Goal: Information Seeking & Learning: Find specific fact

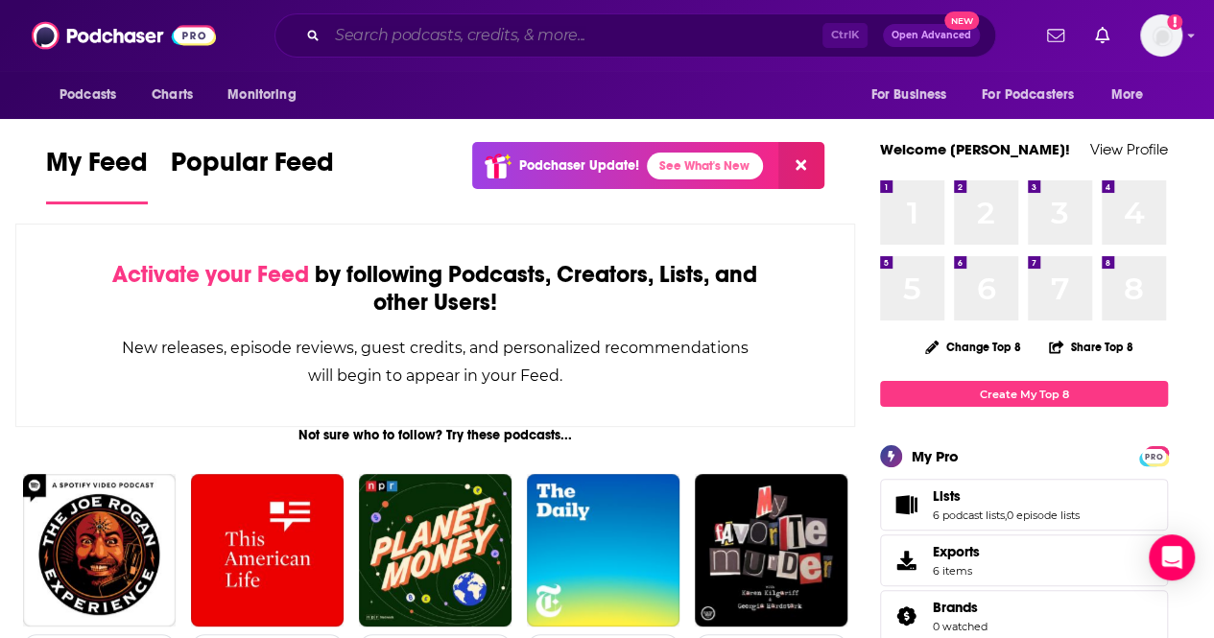
click at [380, 42] on input "Search podcasts, credits, & more..." at bounding box center [574, 35] width 495 height 31
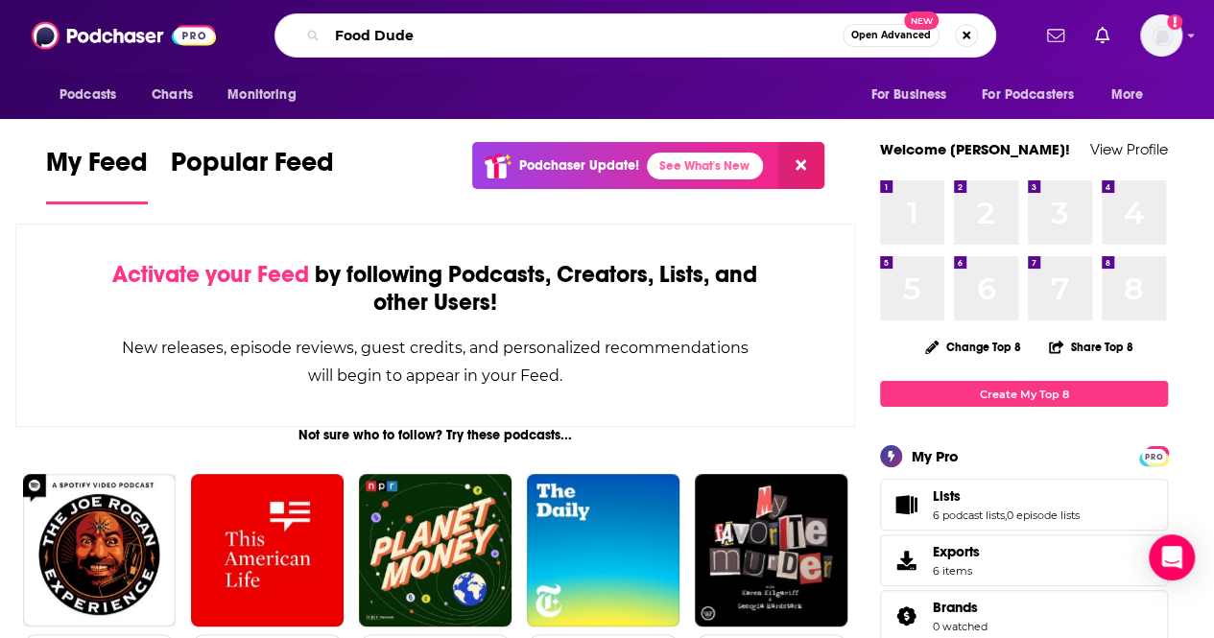
type input "Food Dude"
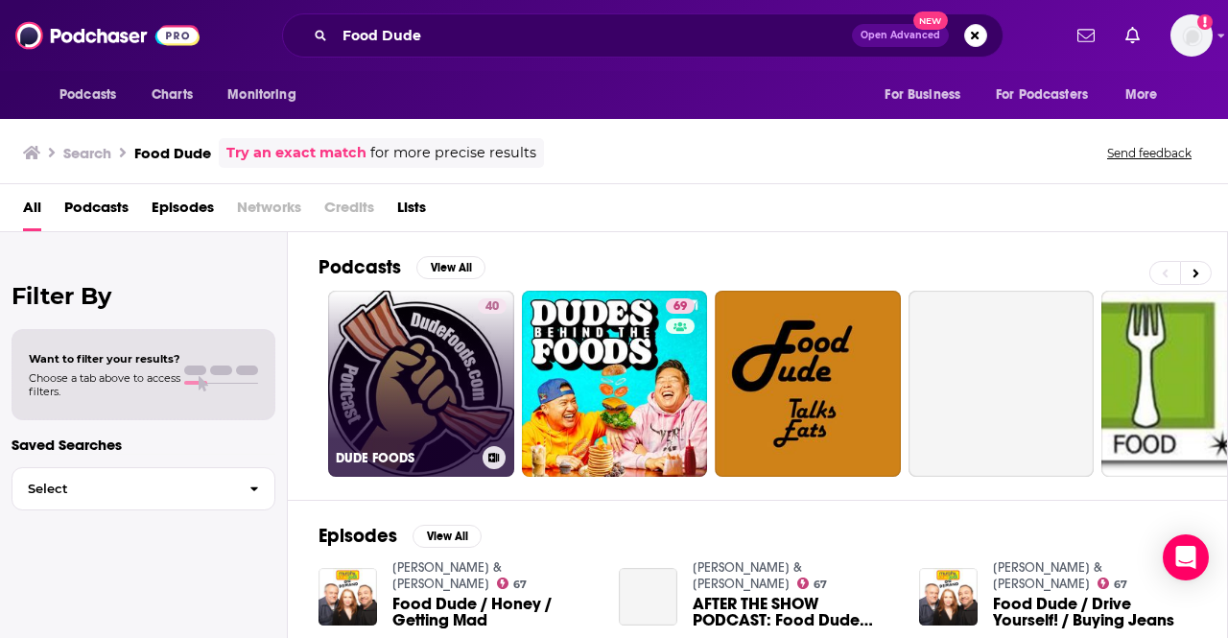
click at [467, 396] on link "40 DUDE FOODS" at bounding box center [421, 384] width 186 height 186
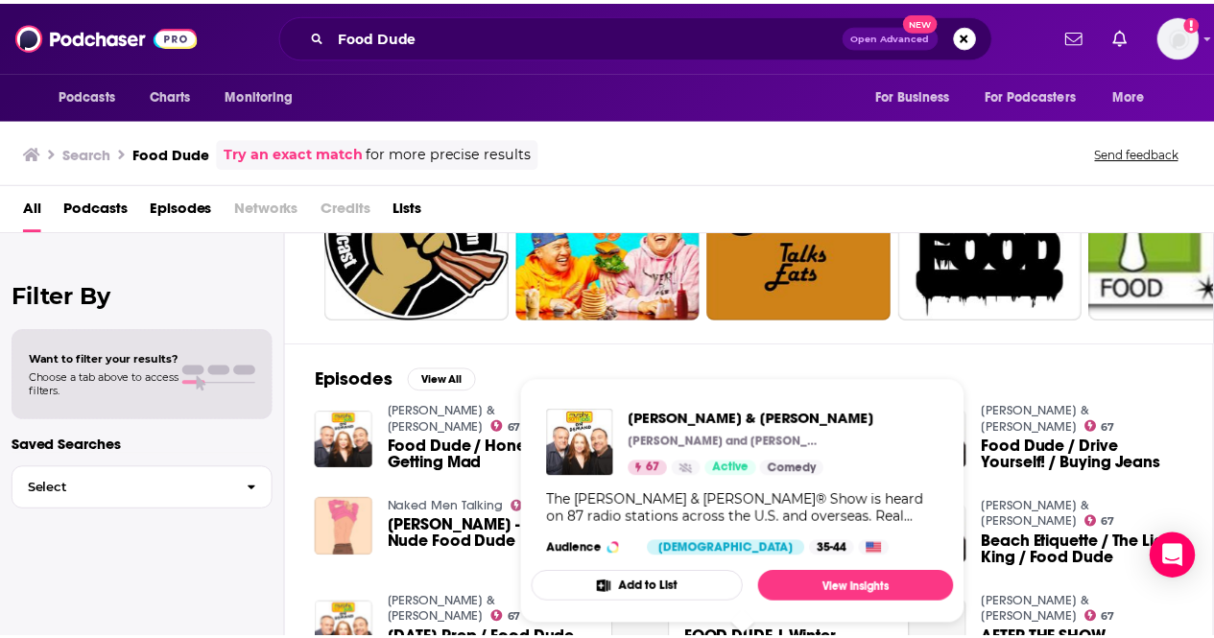
scroll to position [182, 0]
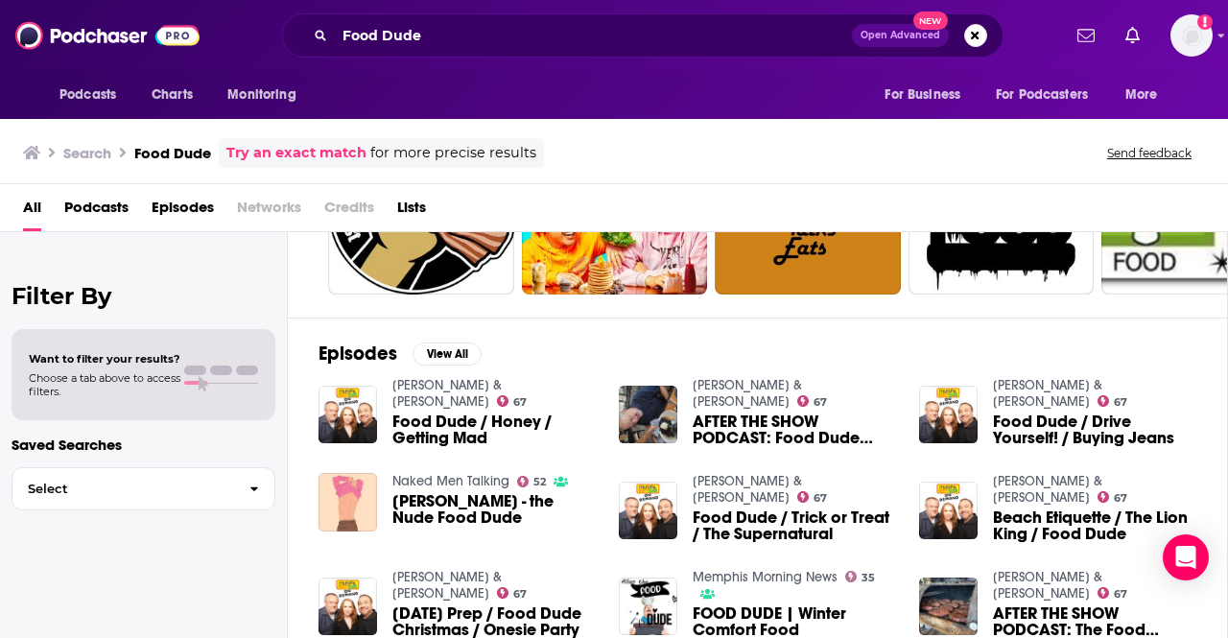
click at [446, 414] on span "Food Dude / Honey / Getting Mad" at bounding box center [494, 430] width 203 height 33
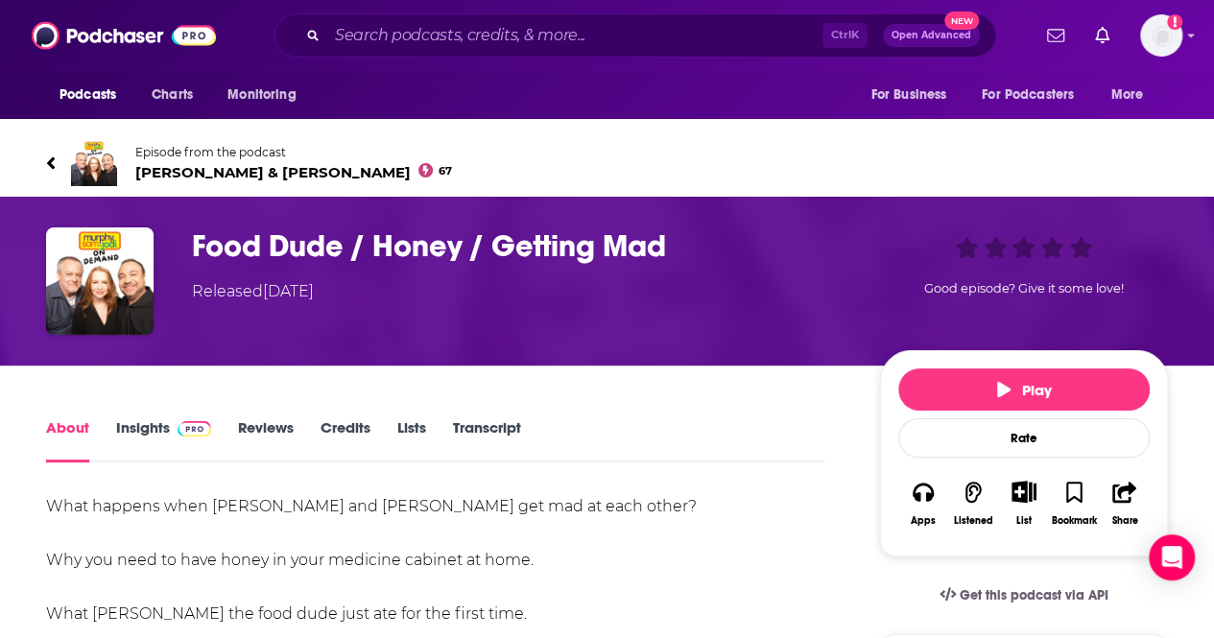
click at [53, 156] on icon at bounding box center [51, 163] width 10 height 19
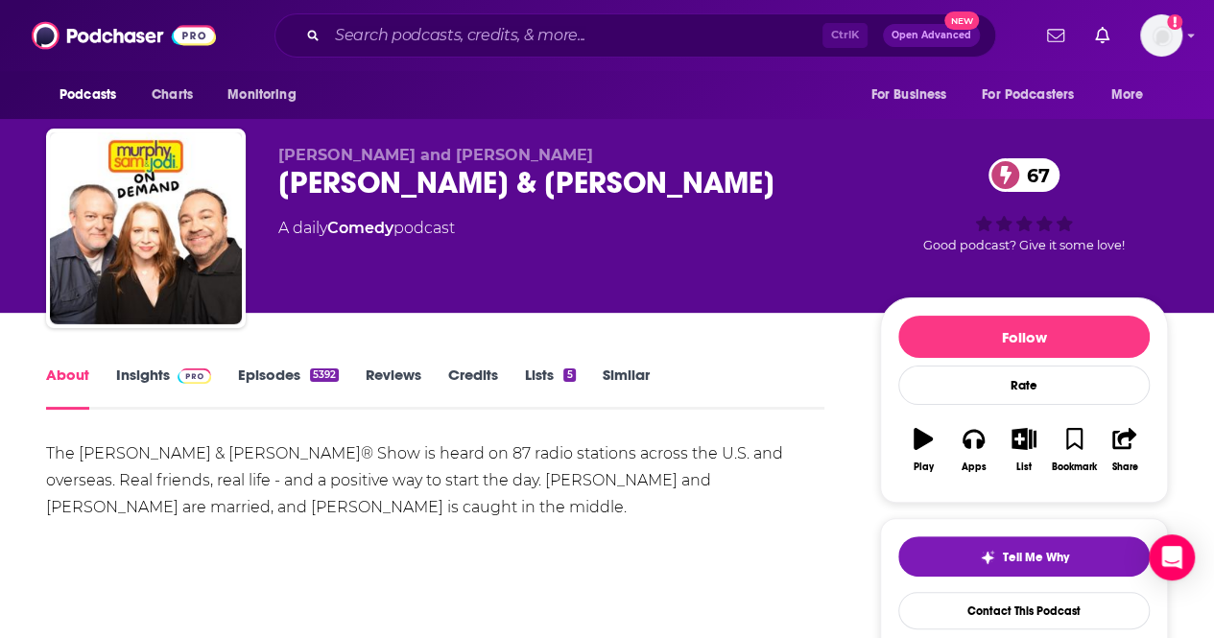
click at [337, 177] on div "[PERSON_NAME] & [PERSON_NAME] 67" at bounding box center [563, 182] width 571 height 37
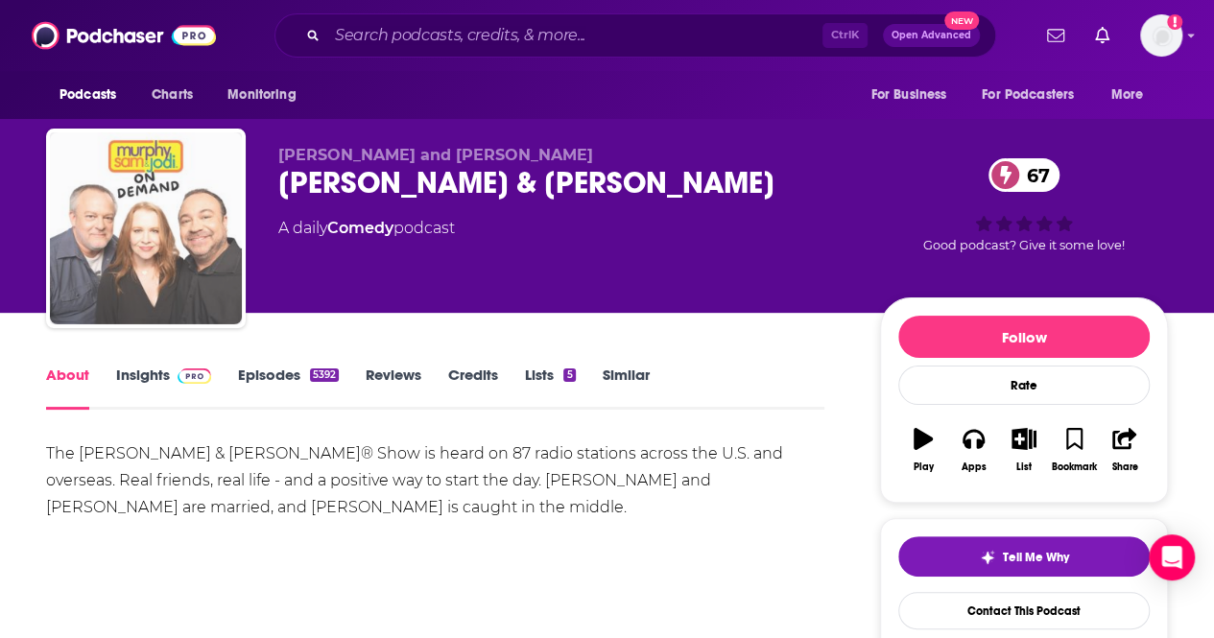
click at [90, 183] on img "Murphy, Sam & Jodi" at bounding box center [146, 228] width 192 height 192
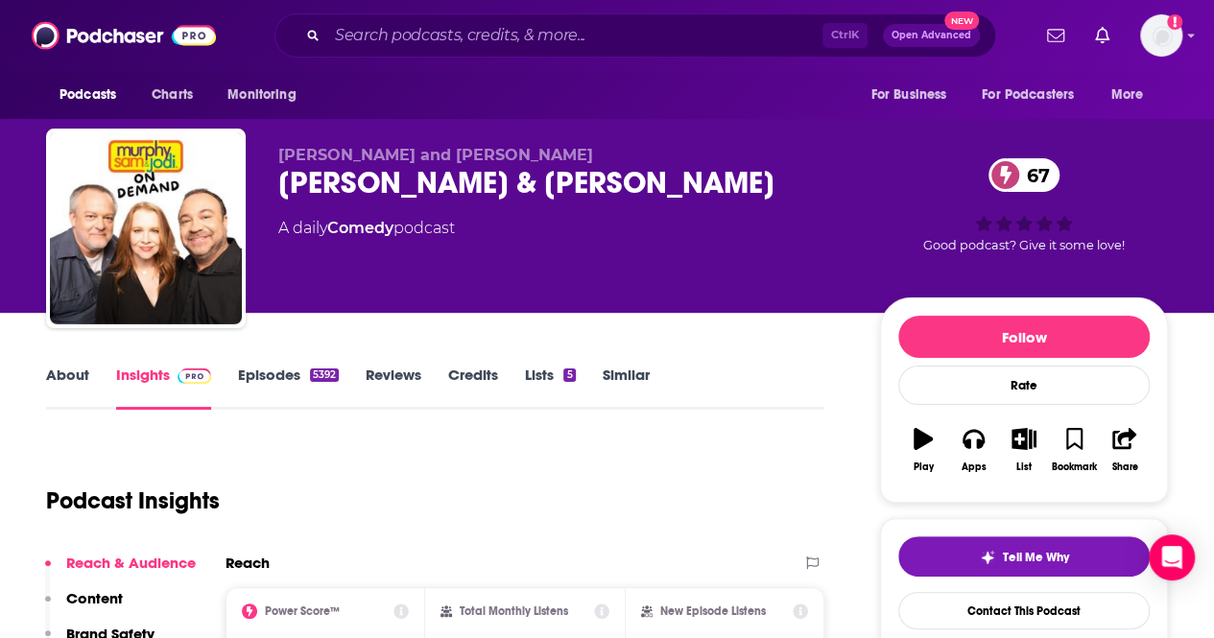
click at [154, 381] on link "Insights" at bounding box center [163, 388] width 95 height 44
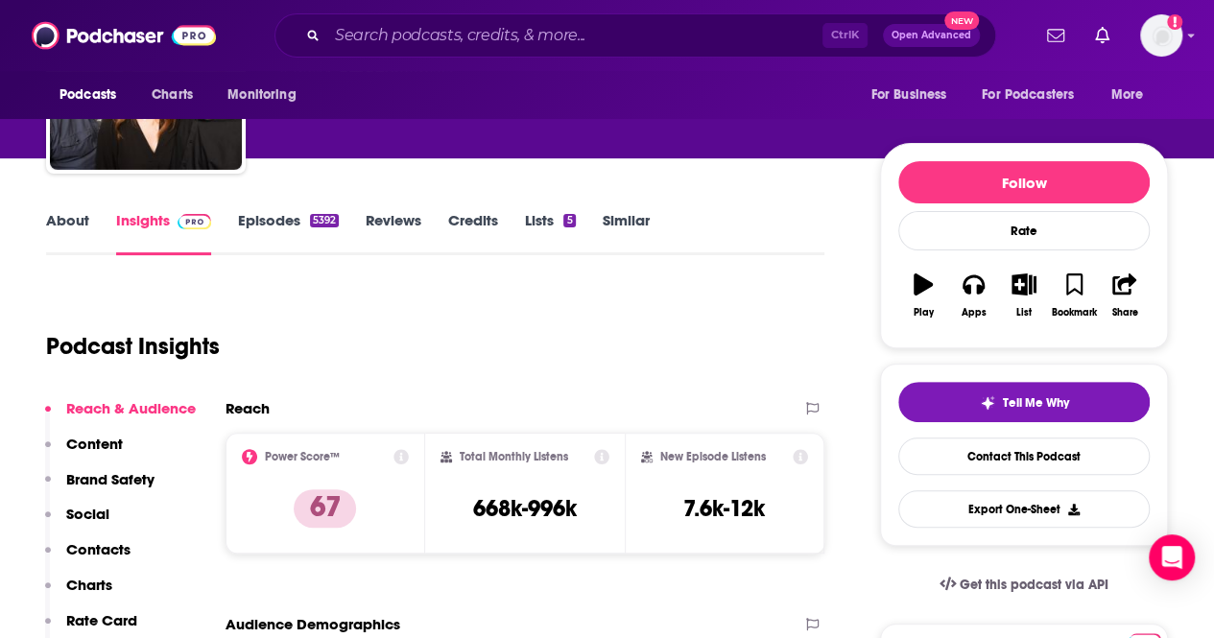
scroll to position [155, 0]
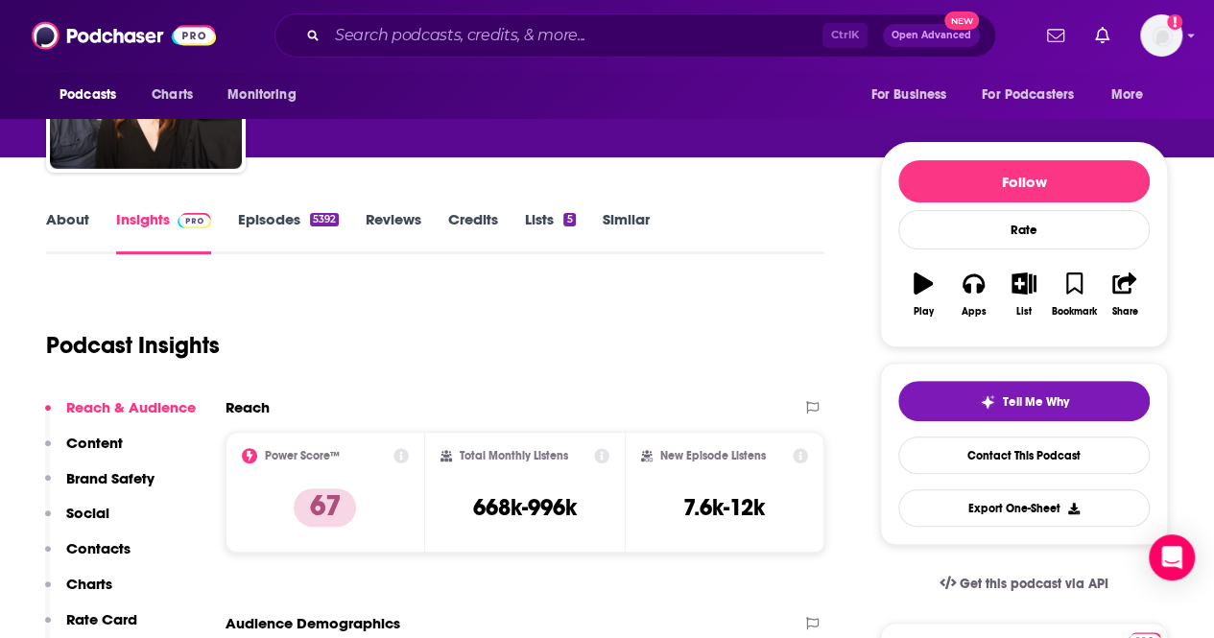
click at [265, 226] on link "Episodes 5392" at bounding box center [288, 232] width 101 height 44
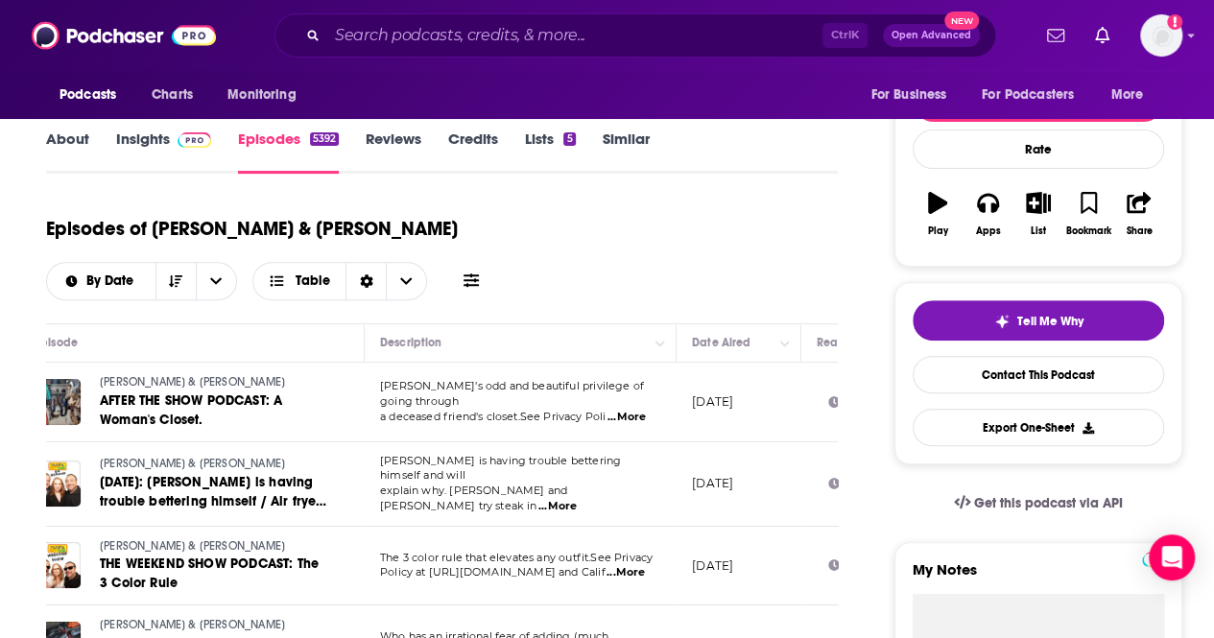
scroll to position [240, 0]
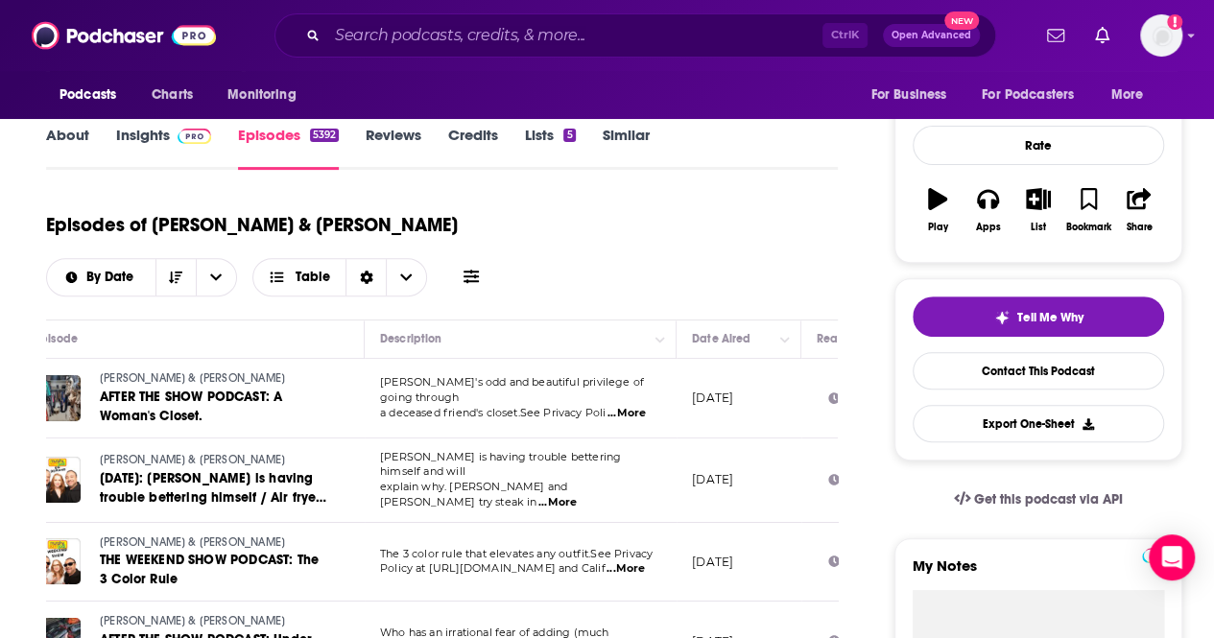
click at [577, 495] on span "...More" at bounding box center [557, 502] width 38 height 15
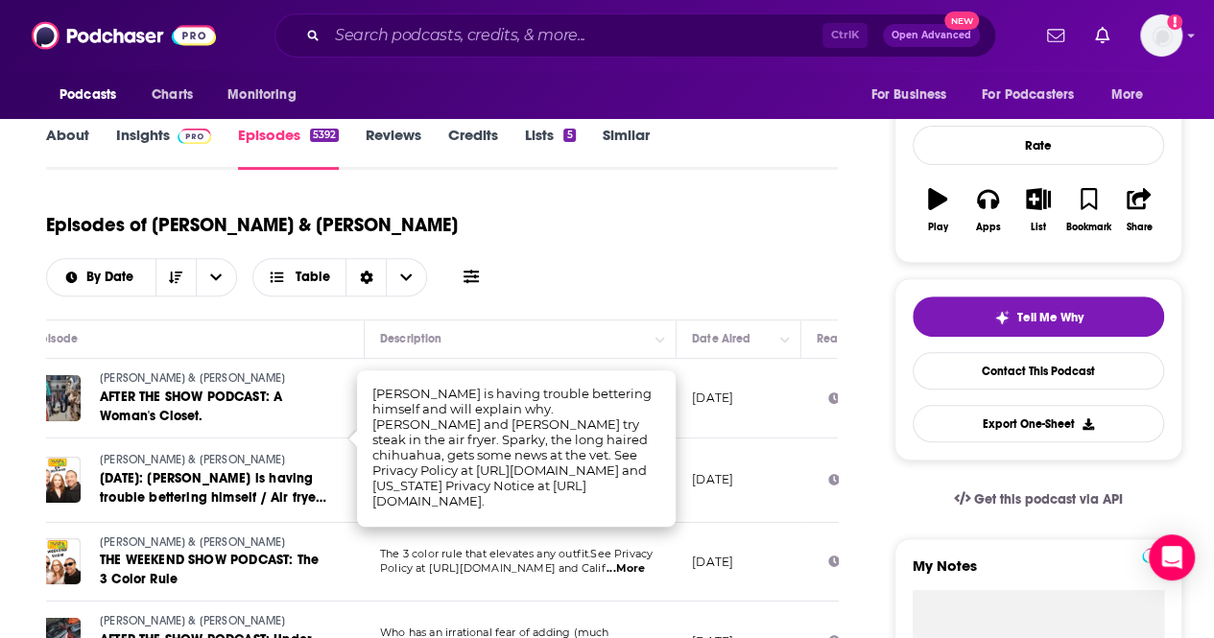
scroll to position [234, 0]
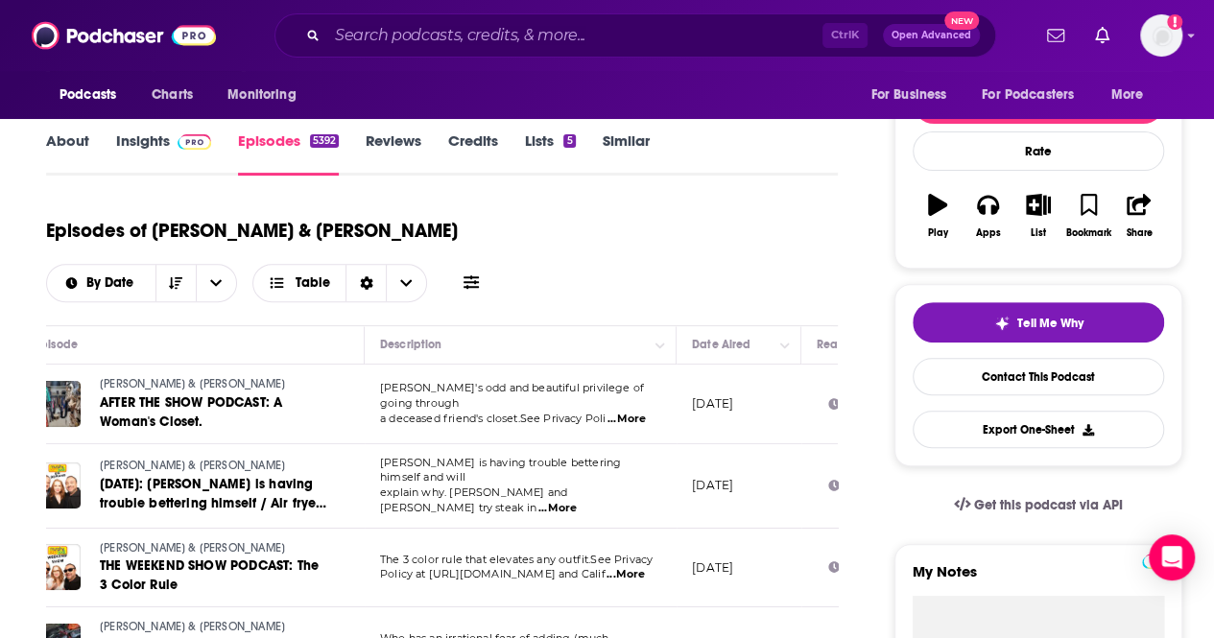
click at [540, 381] on span "[PERSON_NAME]'s odd and beautiful privilege of going through" at bounding box center [512, 395] width 264 height 29
click at [641, 412] on span "...More" at bounding box center [626, 419] width 38 height 15
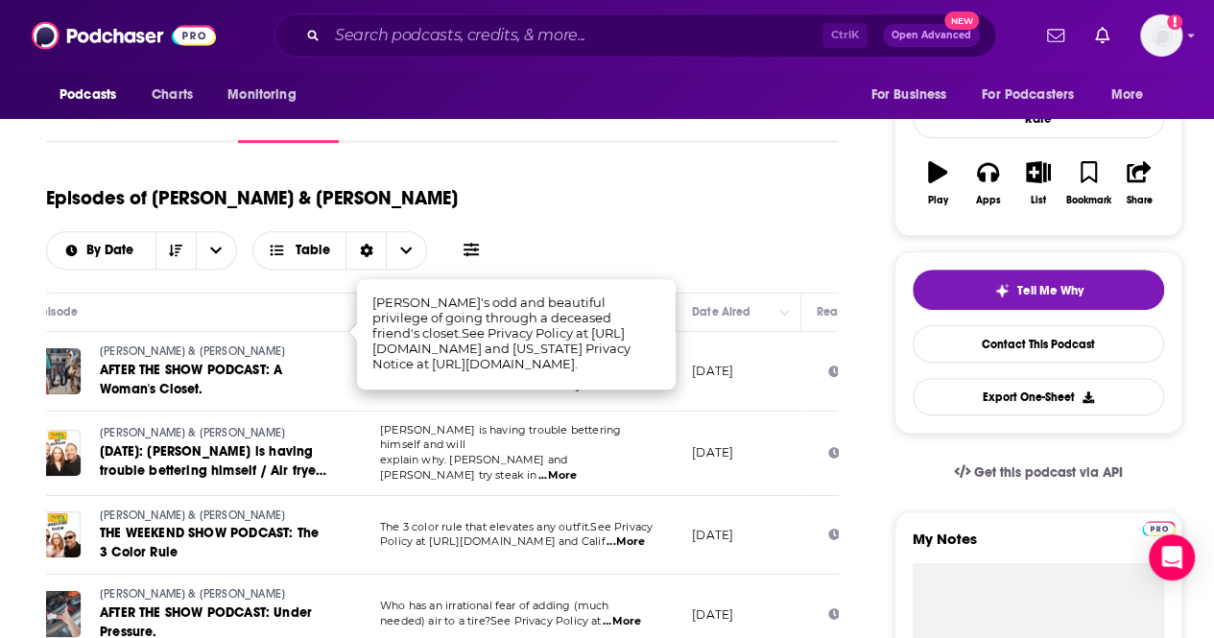
scroll to position [268, 0]
click at [559, 503] on td "The 3 color rule that elevates any outfit.See Privacy Policy at [URL][DOMAIN_NA…" at bounding box center [521, 535] width 312 height 80
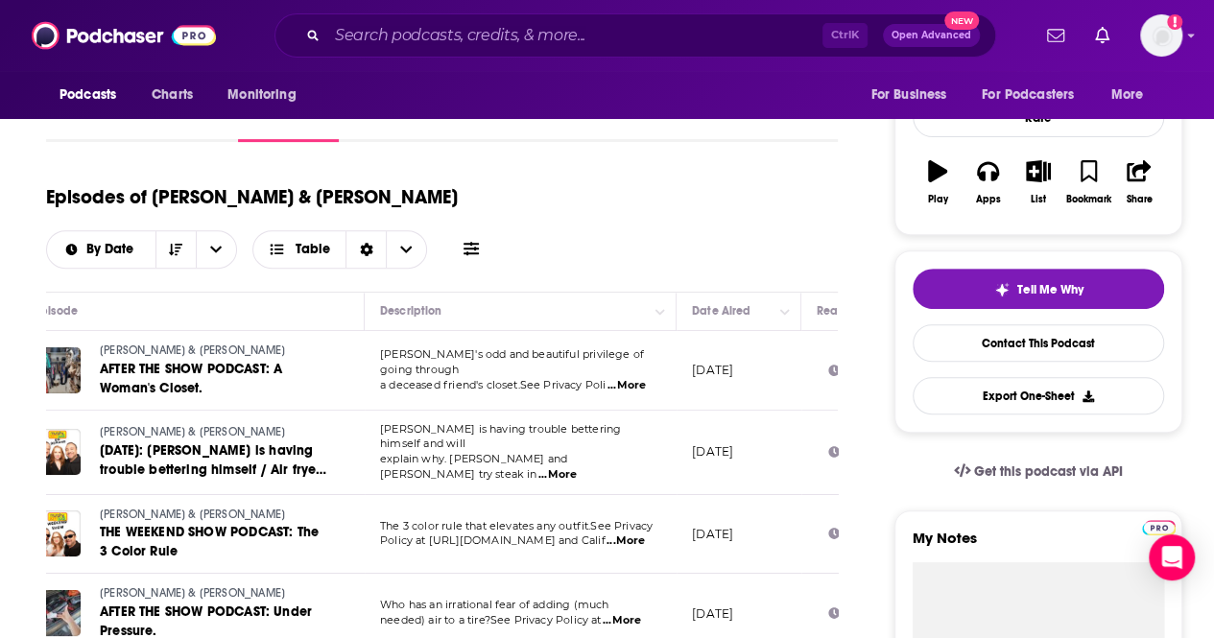
scroll to position [287, 0]
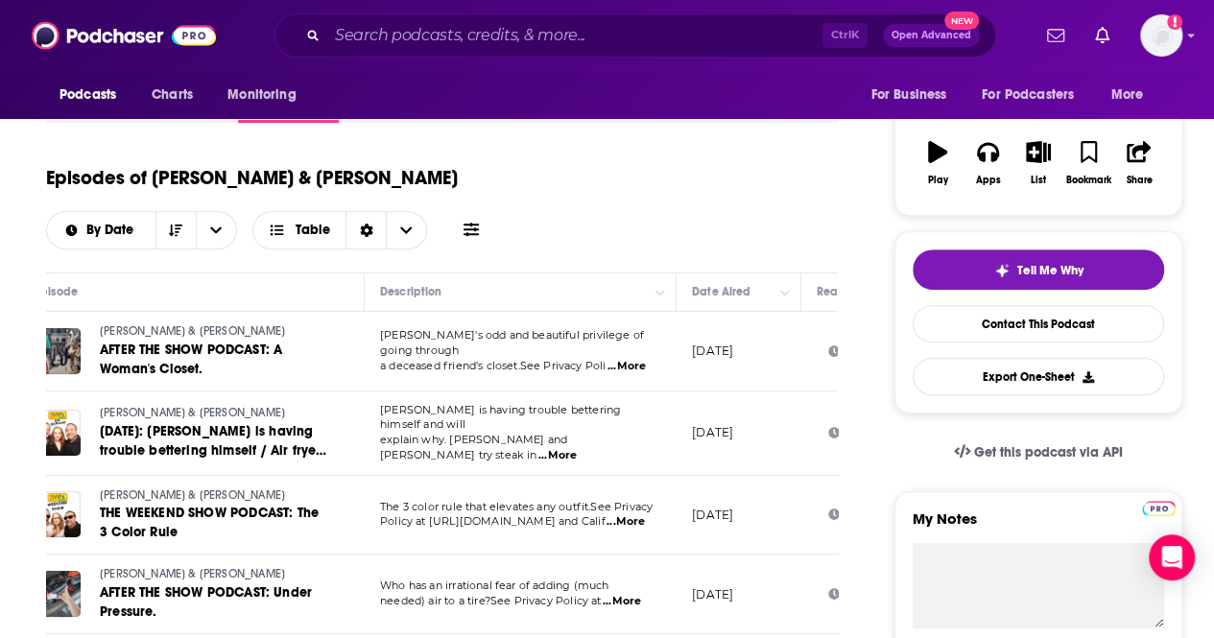
click at [639, 594] on span "...More" at bounding box center [622, 601] width 38 height 15
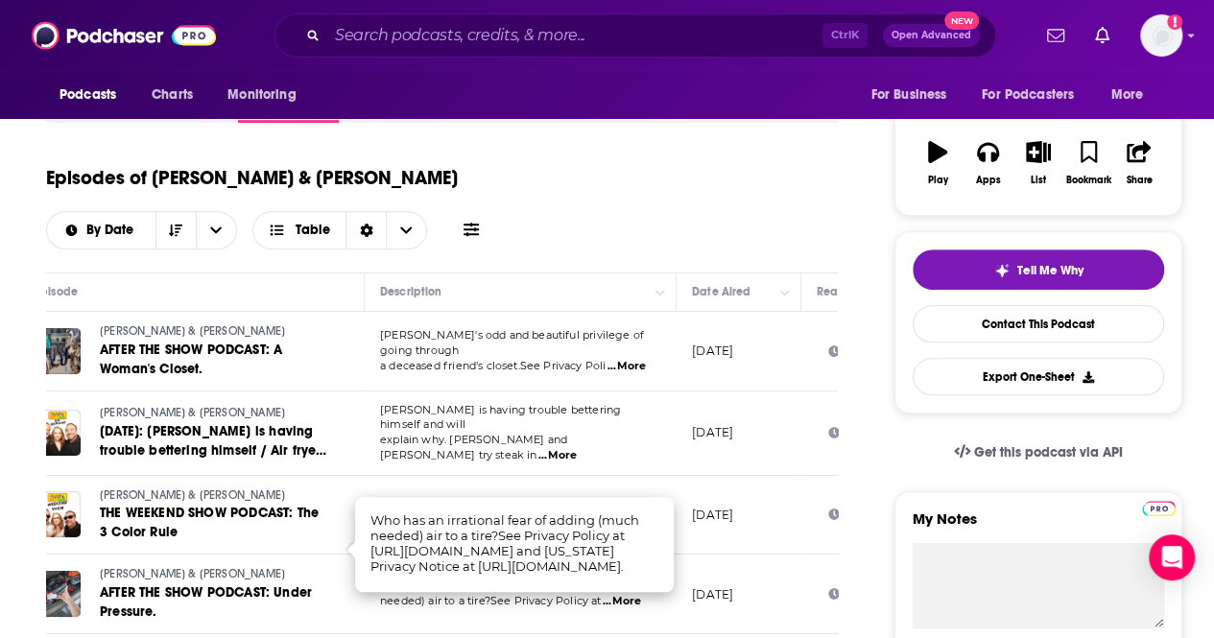
click at [542, 514] on span "Policy at [URL][DOMAIN_NAME] and Calif" at bounding box center [493, 520] width 226 height 13
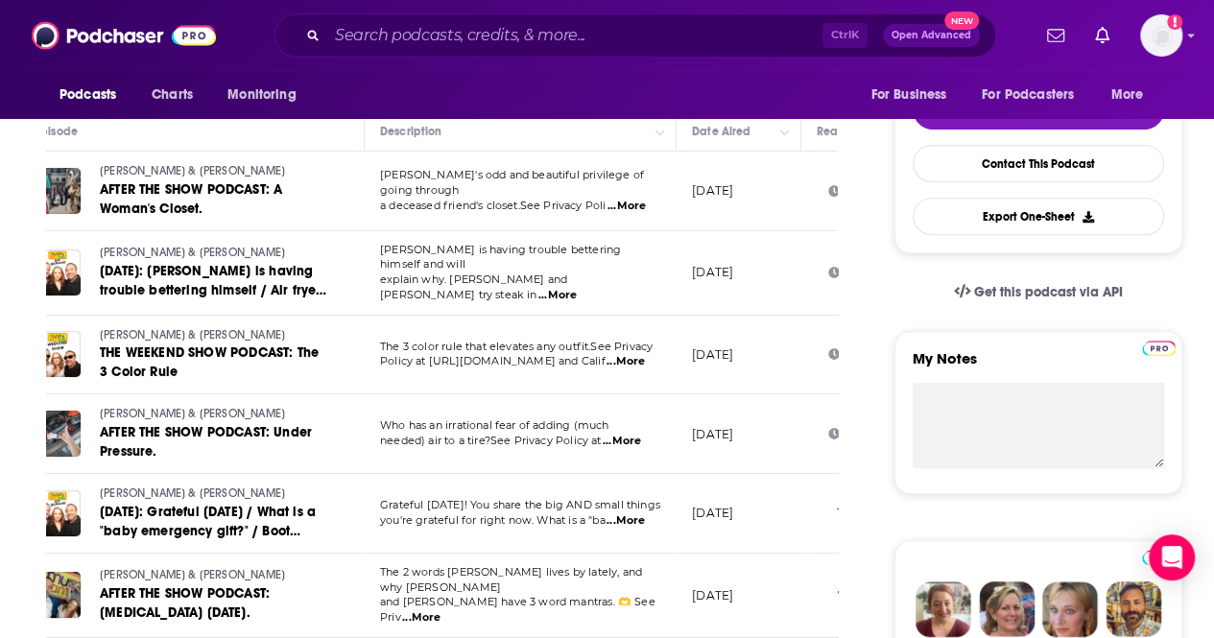
scroll to position [448, 0]
click at [643, 512] on span "...More" at bounding box center [626, 519] width 38 height 15
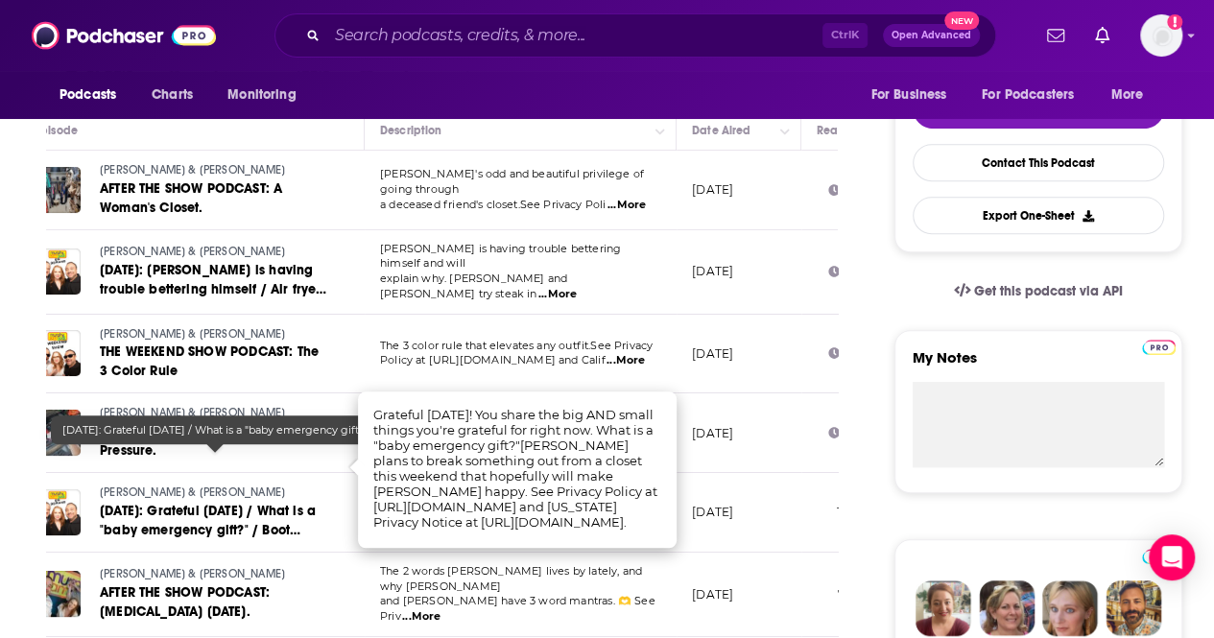
click at [302, 503] on span "[DATE]: Grateful [DATE] / What is a "baby emergency gift?" / Boot season!" at bounding box center [208, 530] width 216 height 55
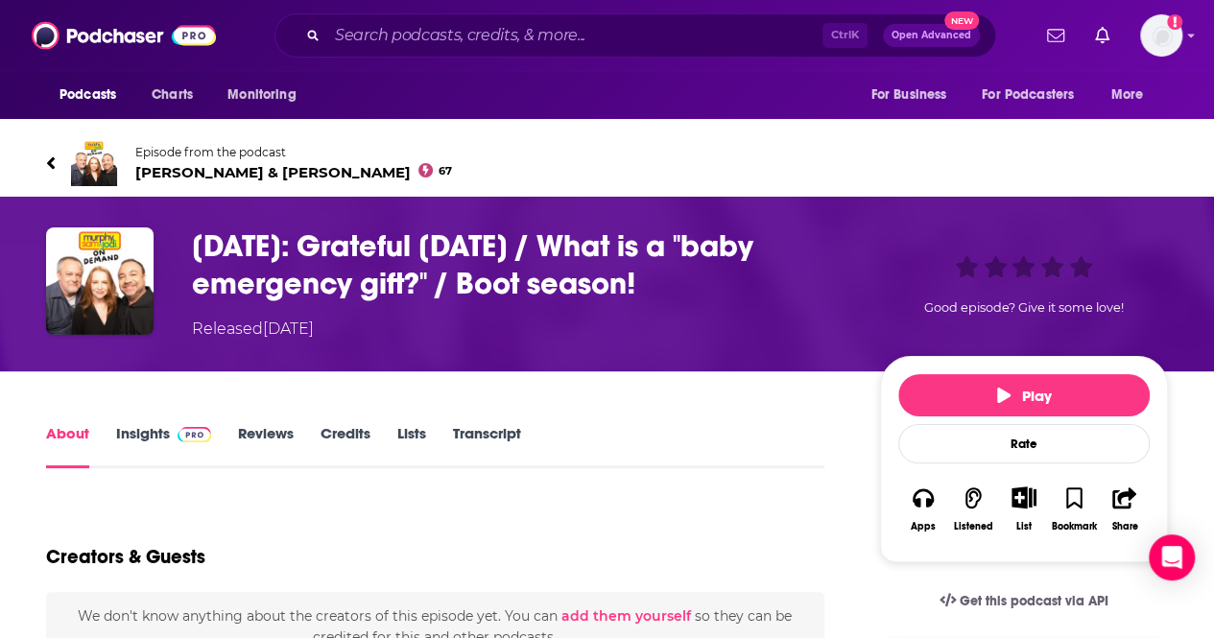
scroll to position [77, 0]
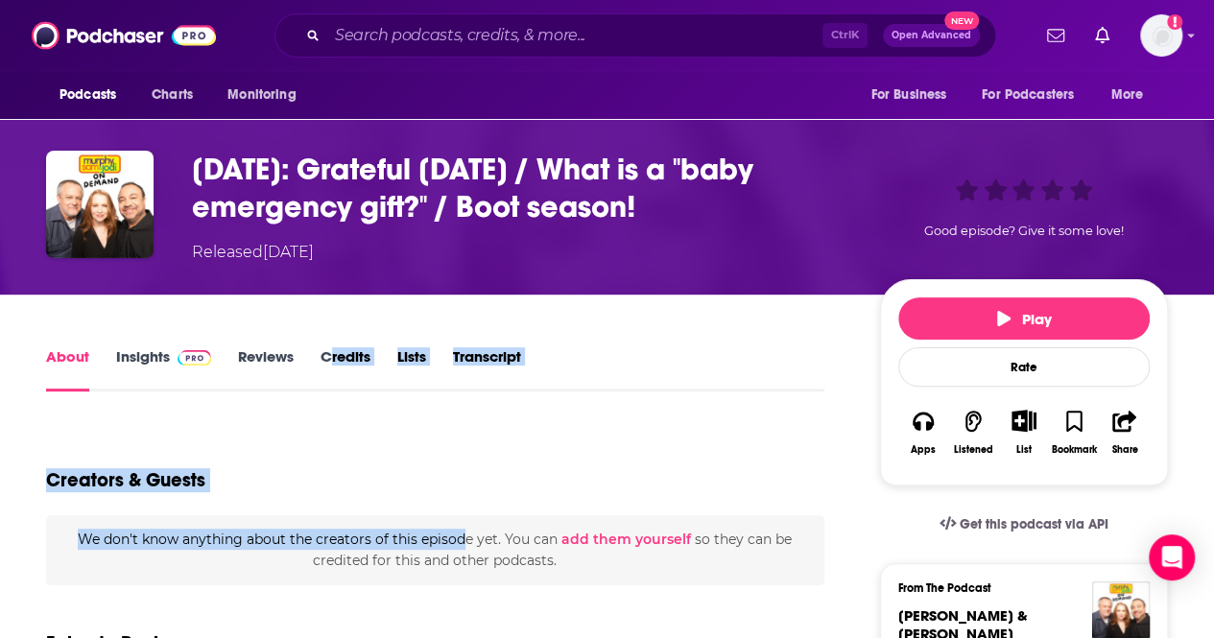
drag, startPoint x: 470, startPoint y: 525, endPoint x: 257, endPoint y: 202, distance: 387.3
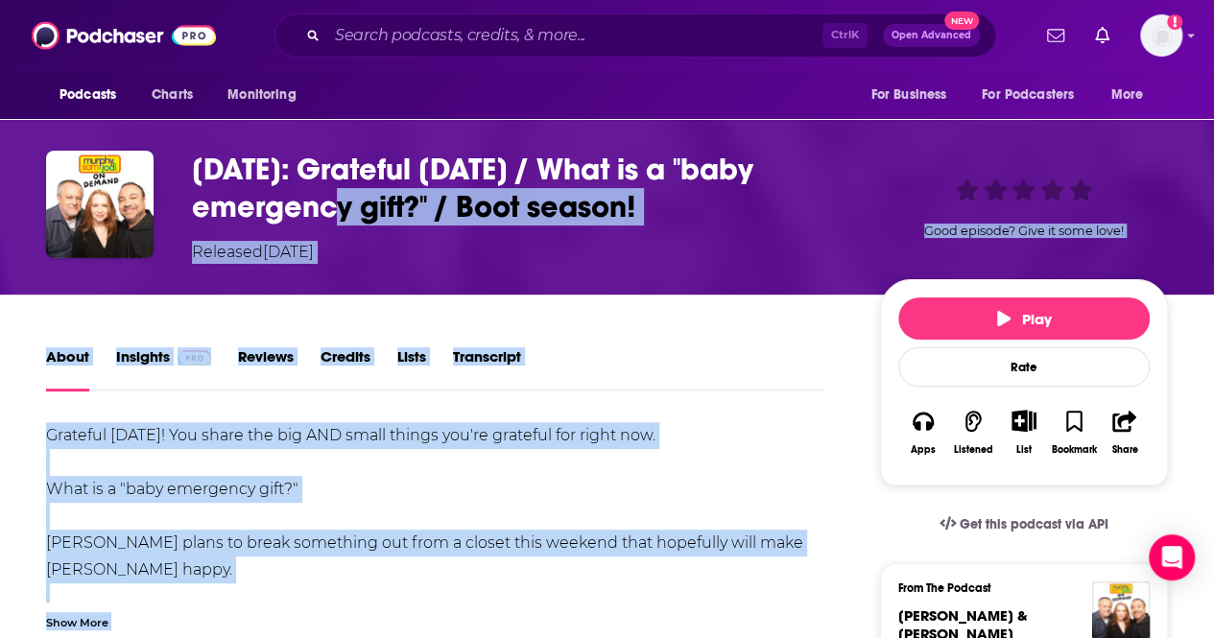
click at [284, 452] on div "Grateful [DATE]! You share the big AND small things you're grateful for right n…" at bounding box center [435, 529] width 778 height 215
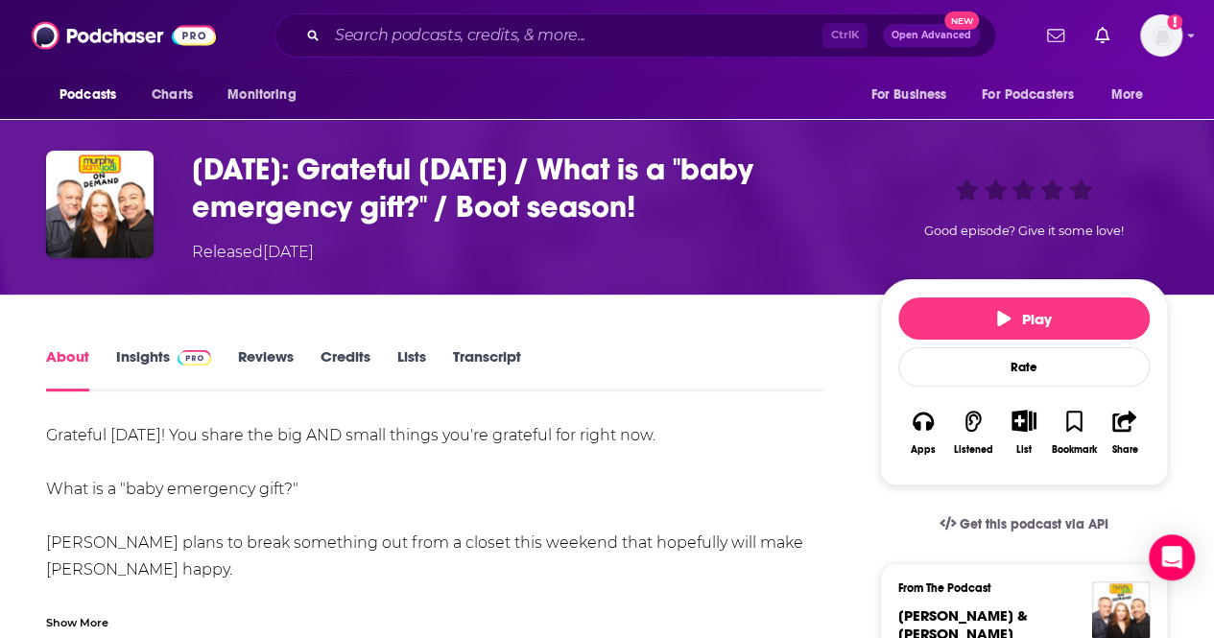
click at [284, 452] on div "Grateful [DATE]! You share the big AND small things you're grateful for right n…" at bounding box center [435, 529] width 778 height 215
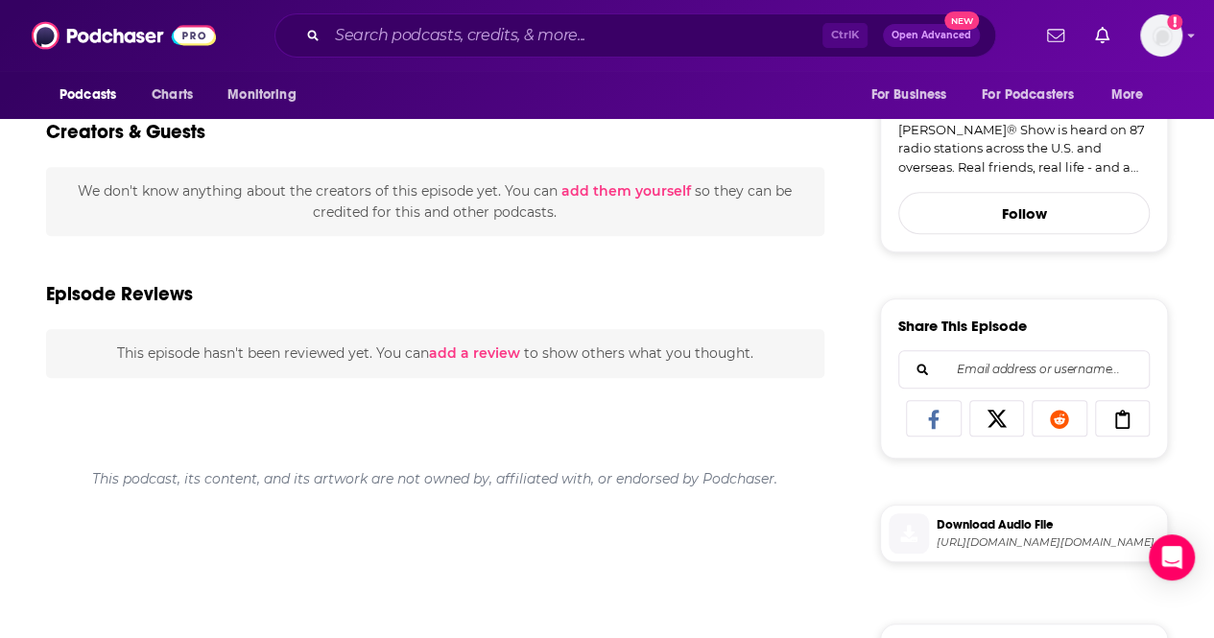
scroll to position [661, 0]
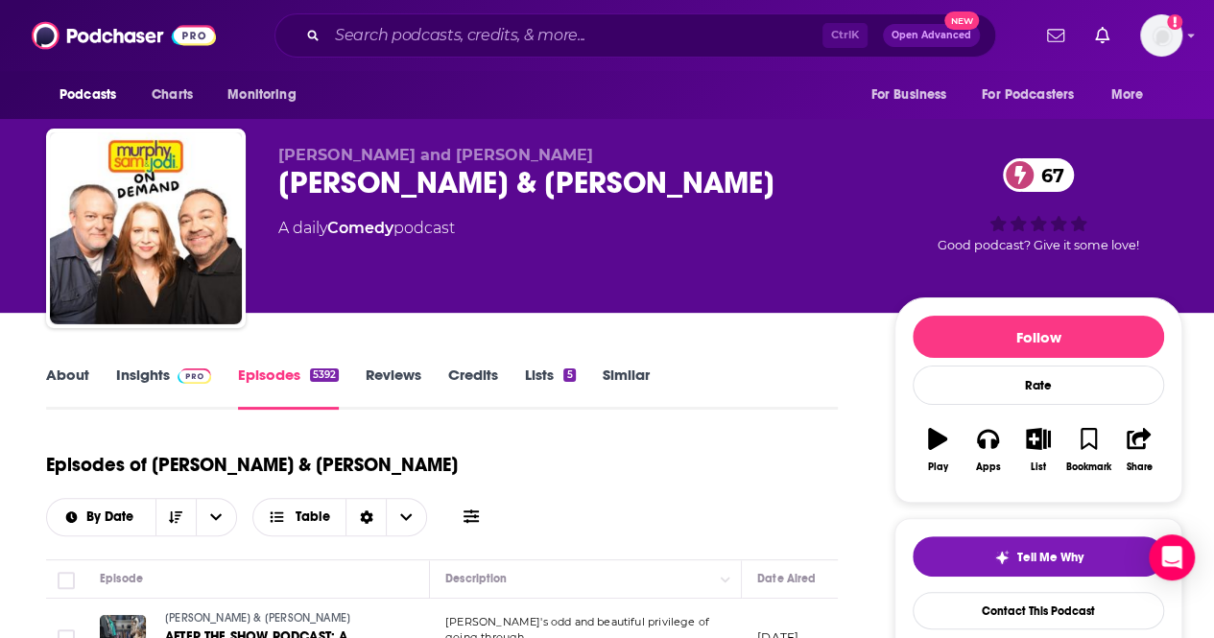
click at [135, 380] on link "Insights" at bounding box center [163, 388] width 95 height 44
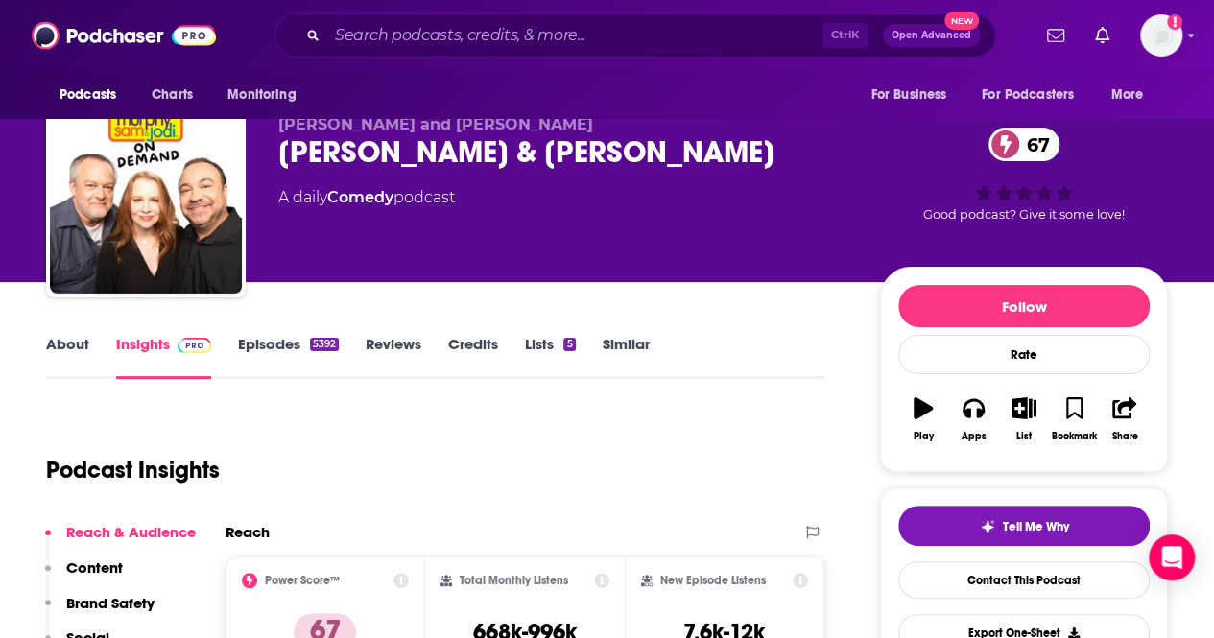
scroll to position [12, 0]
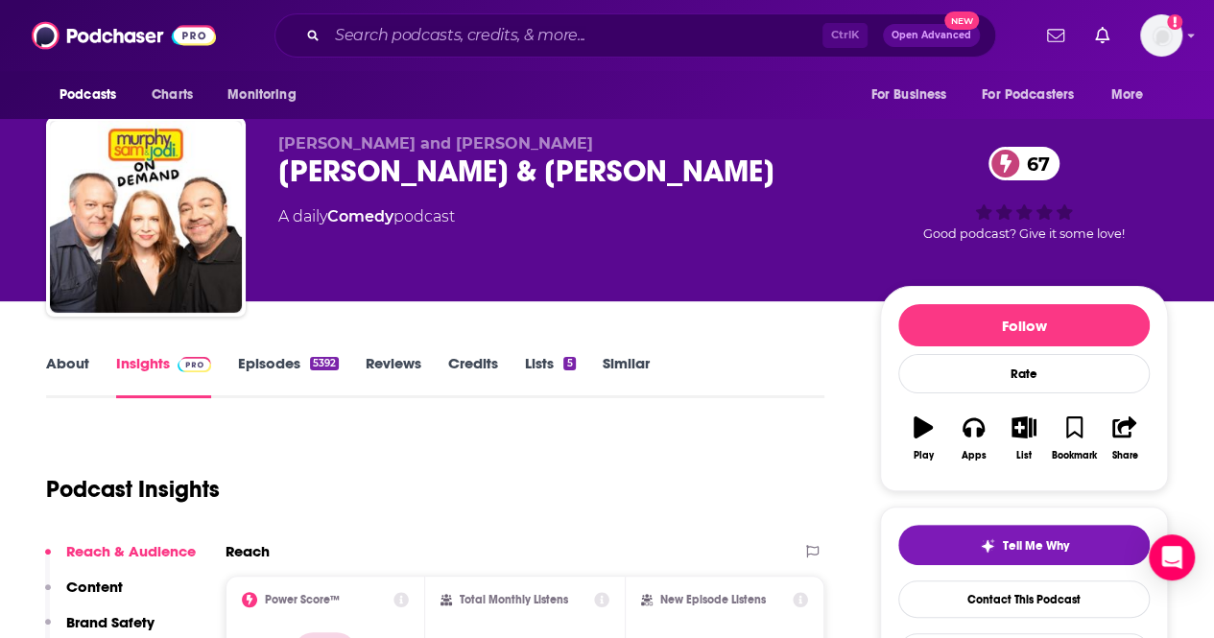
click at [276, 369] on link "Episodes 5392" at bounding box center [288, 376] width 101 height 44
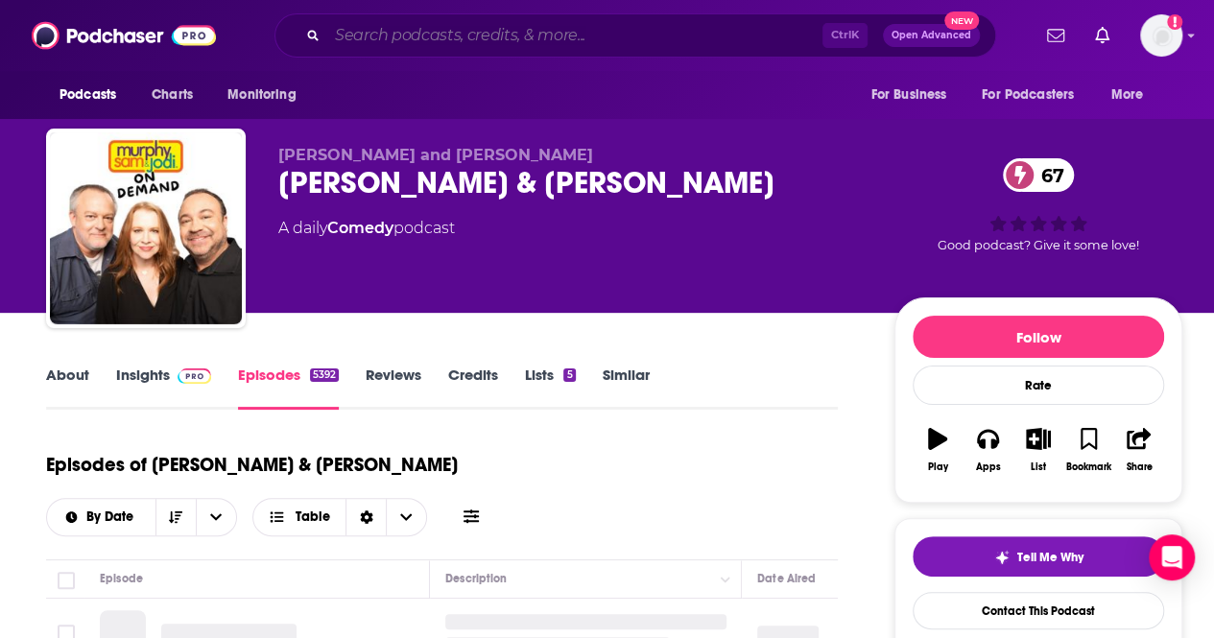
click at [469, 38] on input "Search podcasts, credits, & more..." at bounding box center [574, 35] width 495 height 31
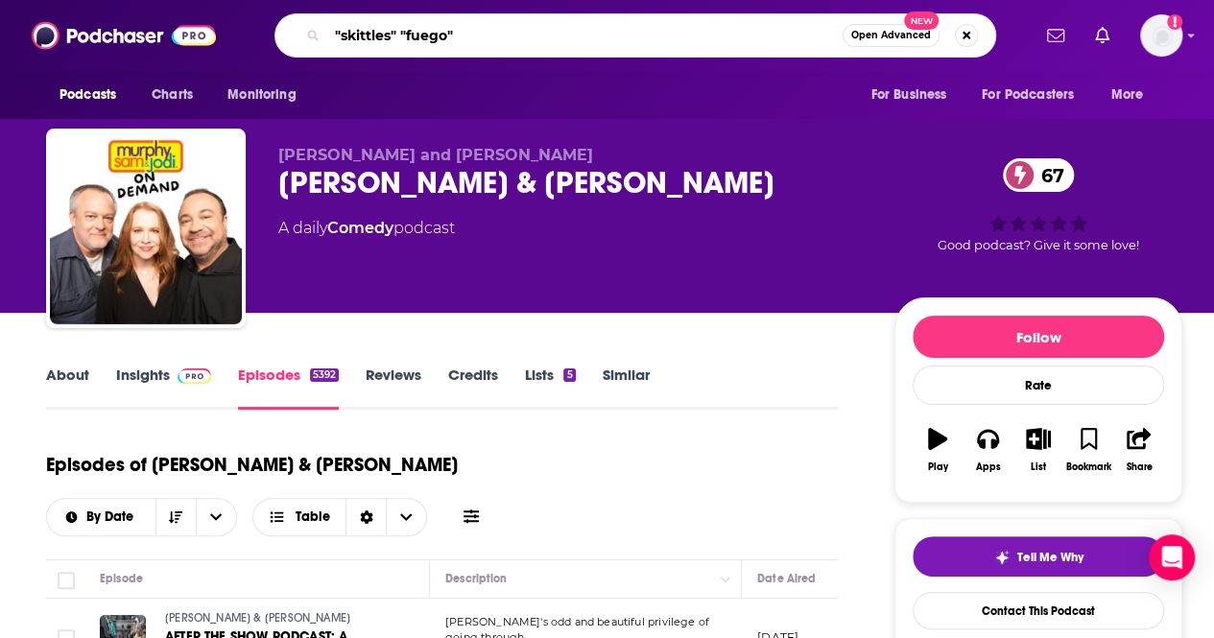
click at [409, 31] on input ""skittles" "fuego"" at bounding box center [584, 35] width 515 height 31
type input ""skittles fuego""
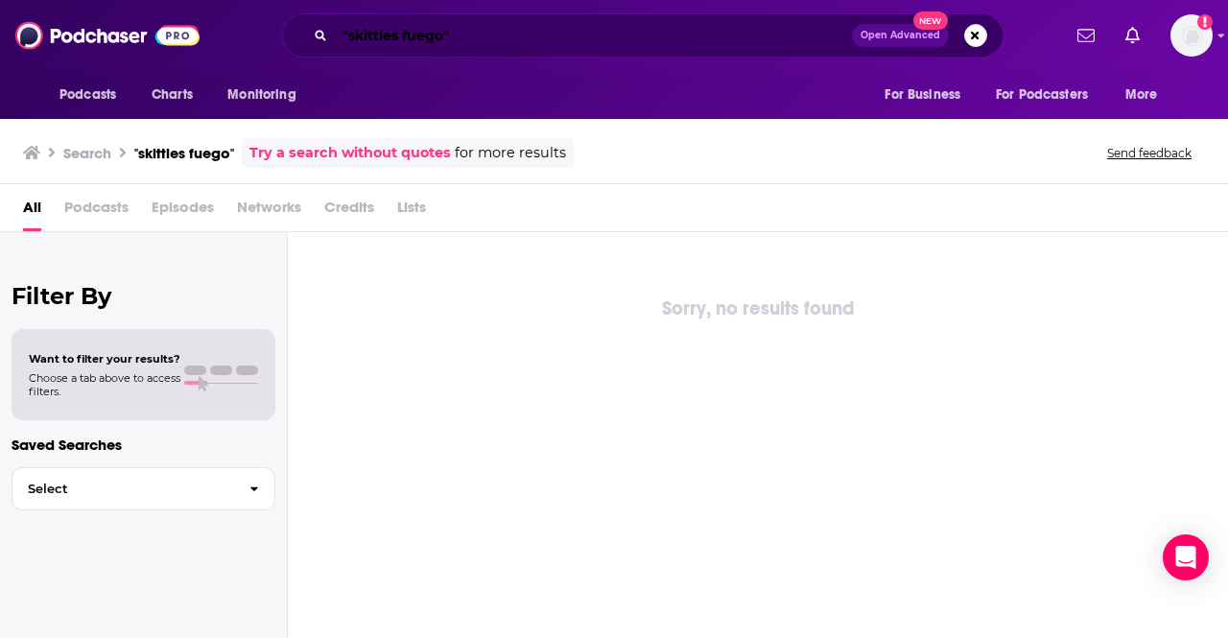
click at [345, 42] on input ""skittles fuego"" at bounding box center [593, 35] width 517 height 31
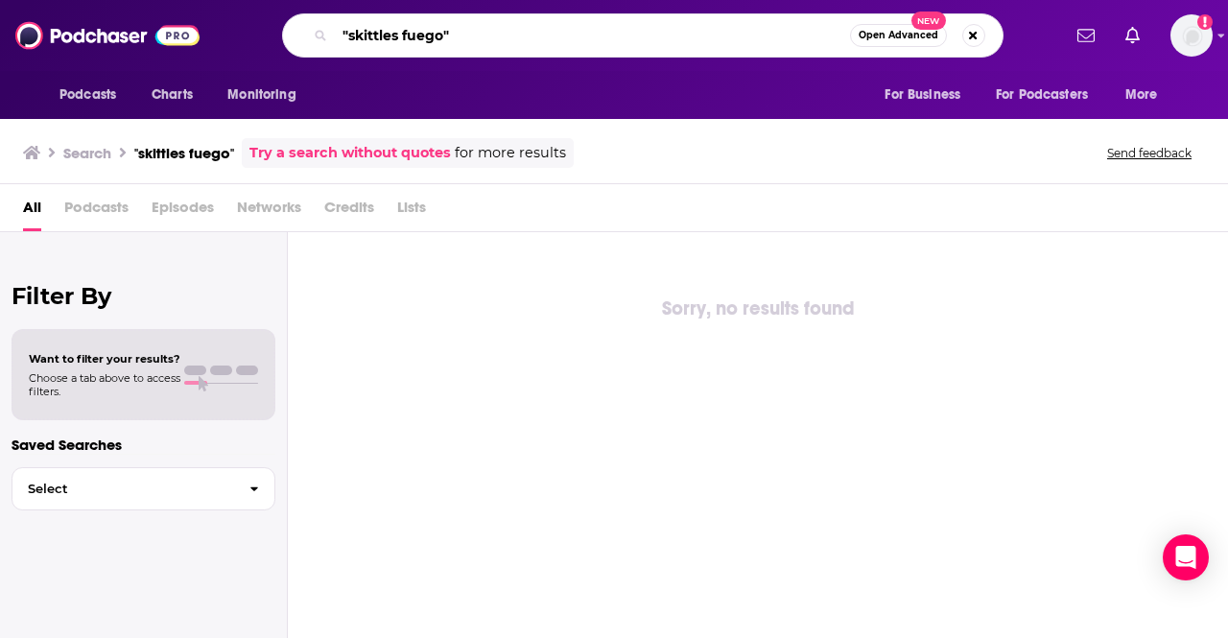
click at [394, 38] on input ""skittles fuego"" at bounding box center [592, 35] width 515 height 31
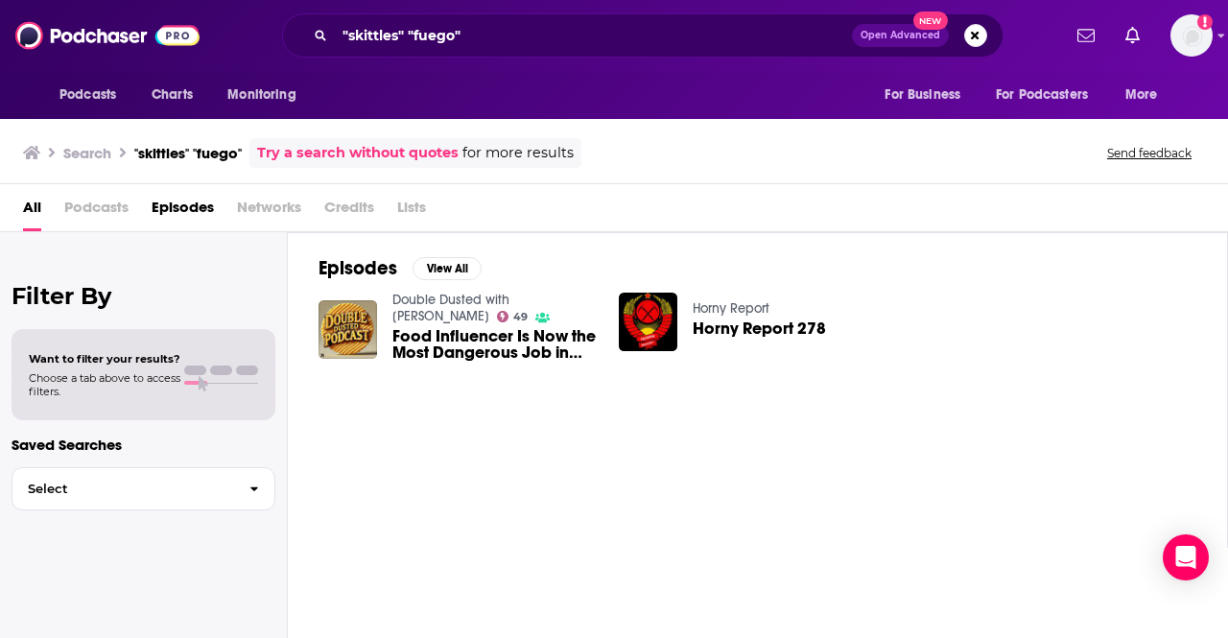
click at [600, 189] on div "All Podcasts Episodes Networks Credits Lists" at bounding box center [614, 208] width 1228 height 48
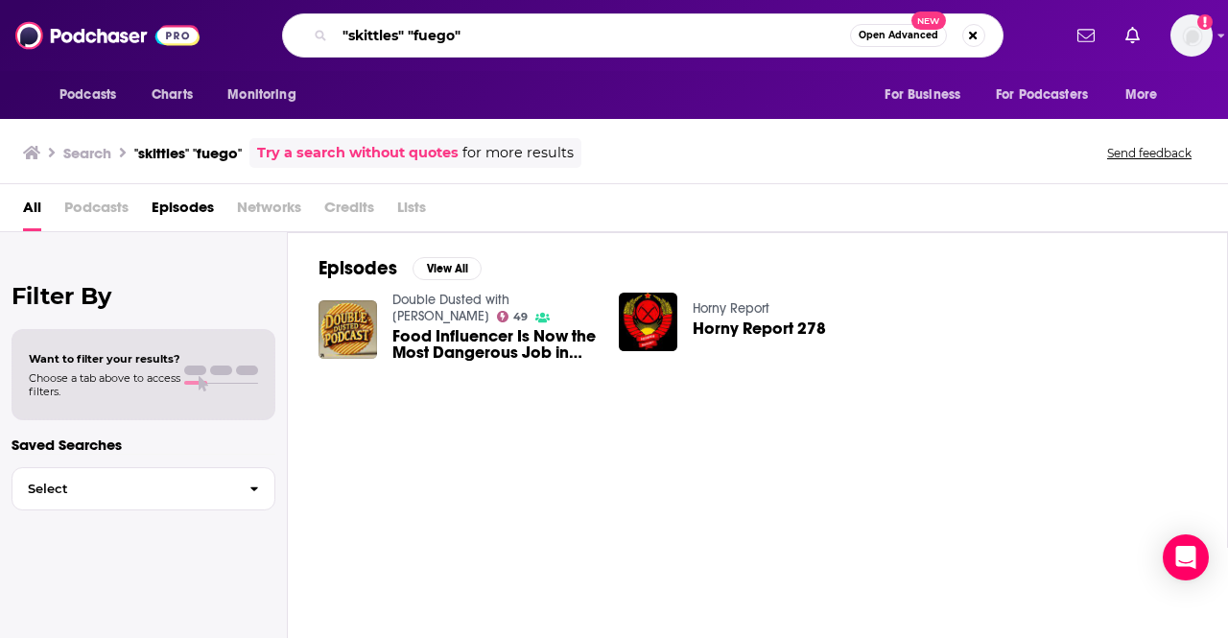
drag, startPoint x: 475, startPoint y: 42, endPoint x: 408, endPoint y: 28, distance: 68.7
click at [408, 28] on input ""skittles" "fuego"" at bounding box center [592, 35] width 515 height 31
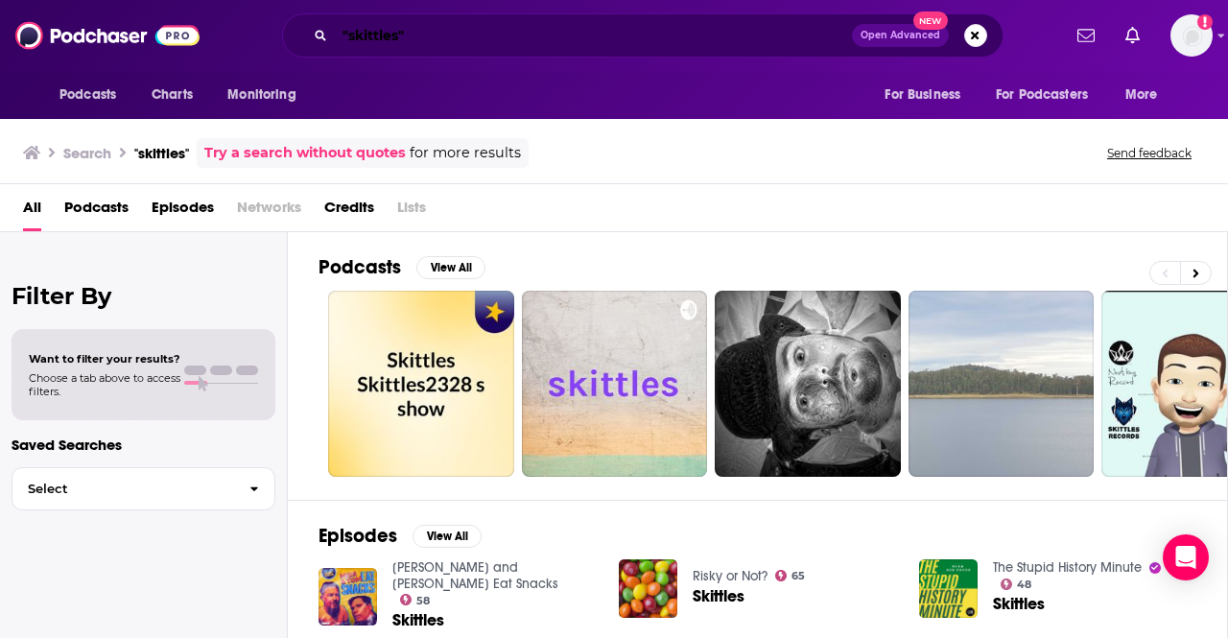
click at [472, 39] on input ""skittles"" at bounding box center [593, 35] width 517 height 31
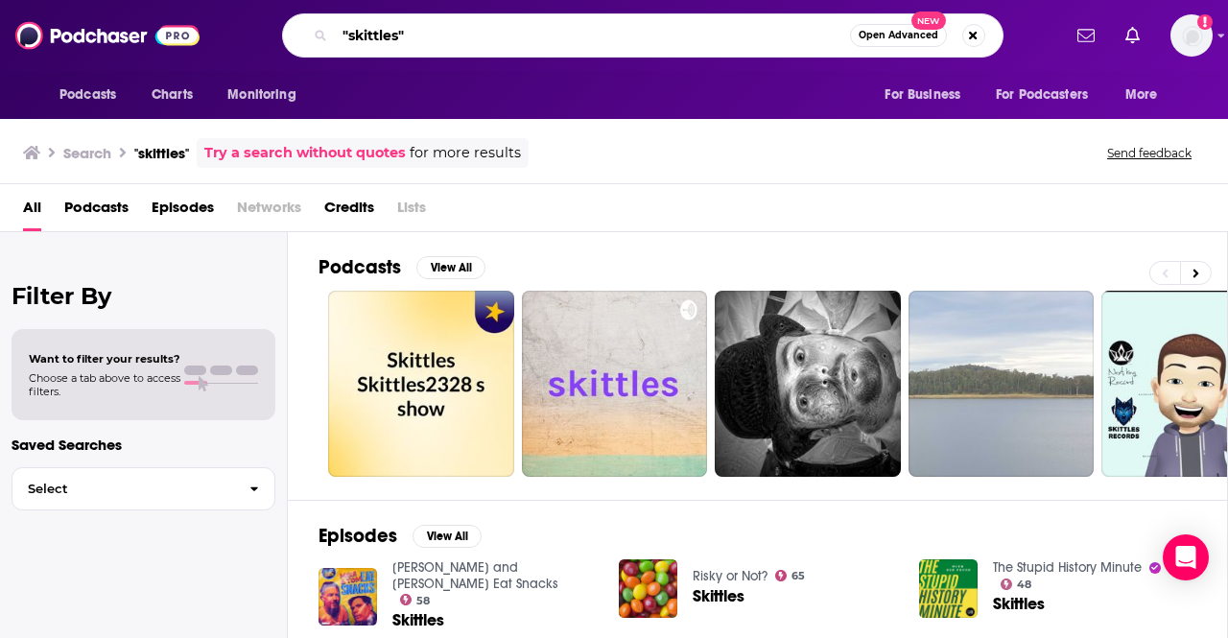
click at [357, 23] on input ""skittles"" at bounding box center [592, 35] width 515 height 31
type input """
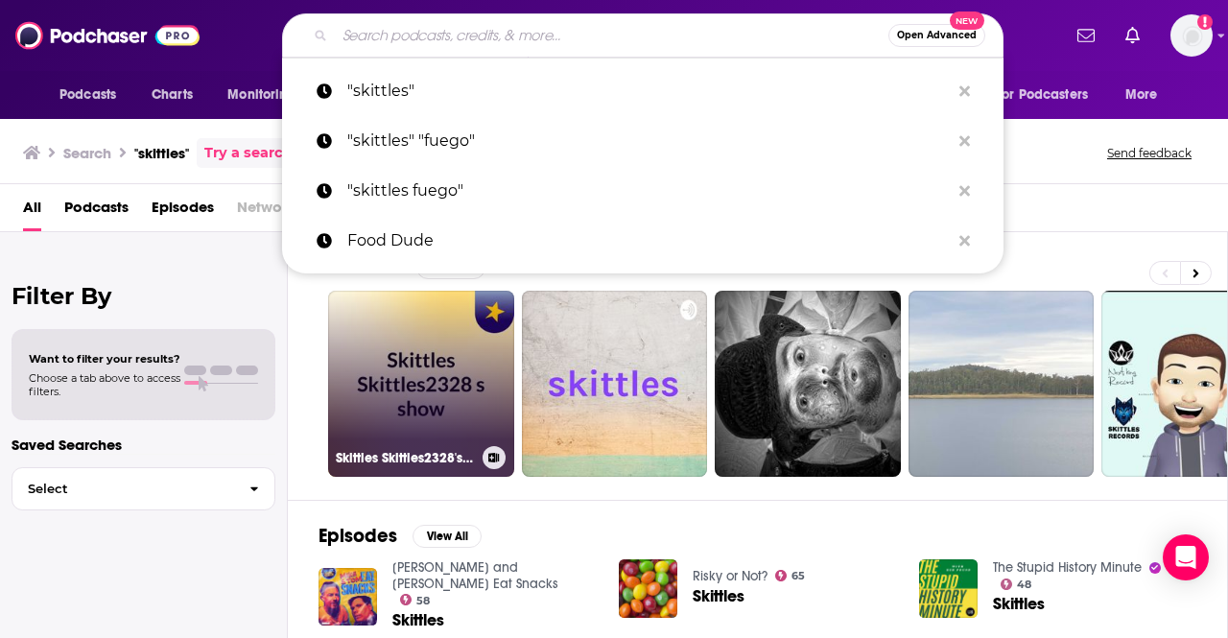
scroll to position [40, 0]
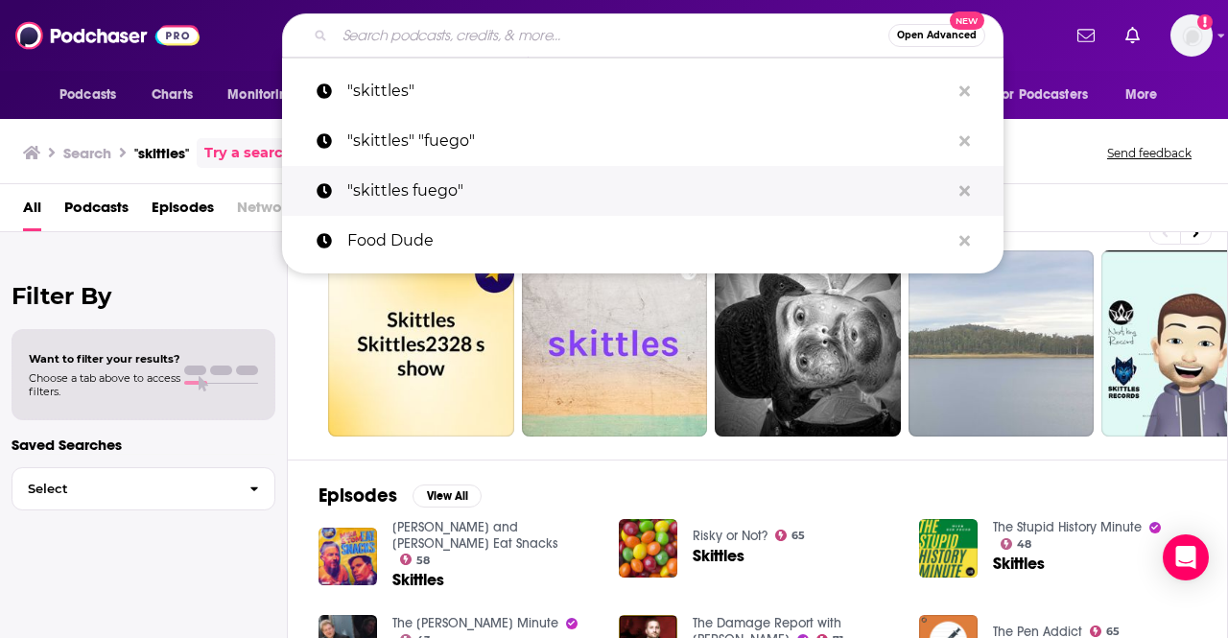
click at [430, 187] on p ""skittles fuego"" at bounding box center [648, 191] width 603 height 50
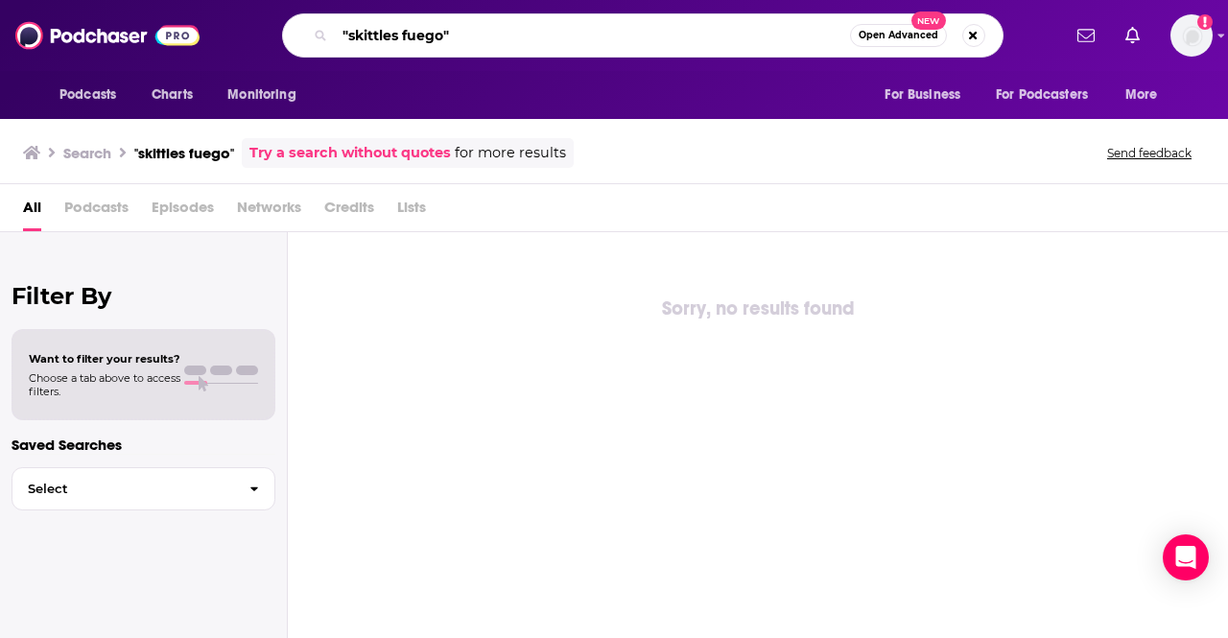
drag, startPoint x: 460, startPoint y: 42, endPoint x: 155, endPoint y: 39, distance: 304.2
click at [155, 39] on div "Podcasts Charts Monitoring "skittles fuego" Open Advanced New For Business For …" at bounding box center [614, 35] width 1228 height 71
type input "skittles fuego"
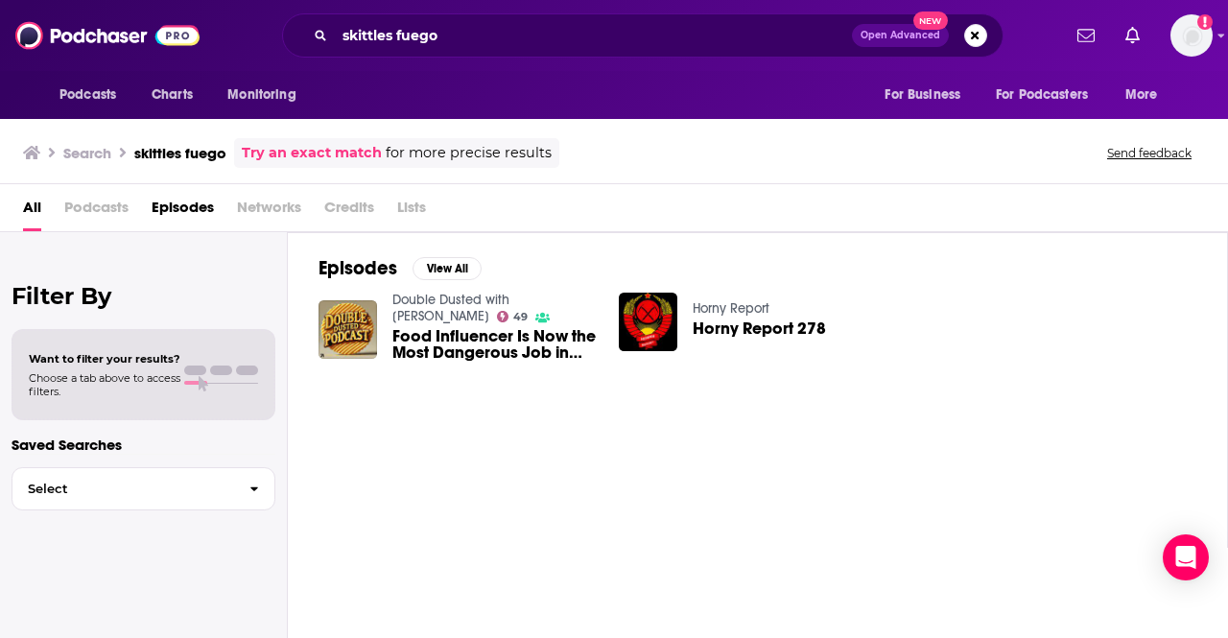
click at [536, 331] on span "Food Influencer Is Now the Most Dangerous Job in [GEOGRAPHIC_DATA] #140" at bounding box center [494, 344] width 203 height 33
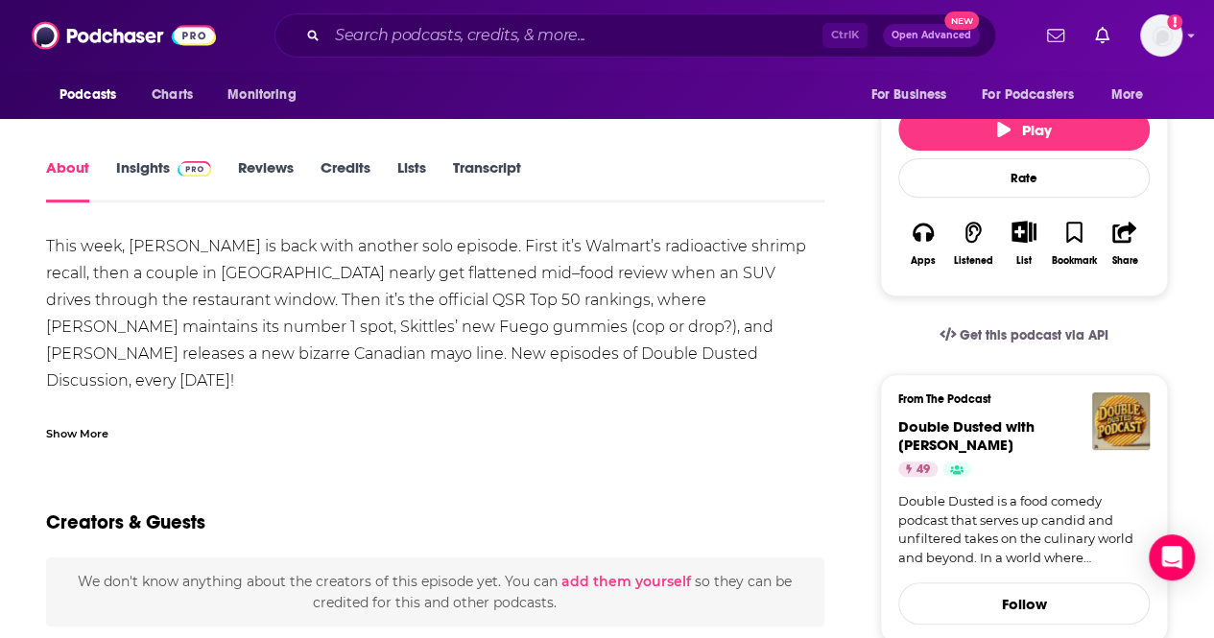
scroll to position [269, 0]
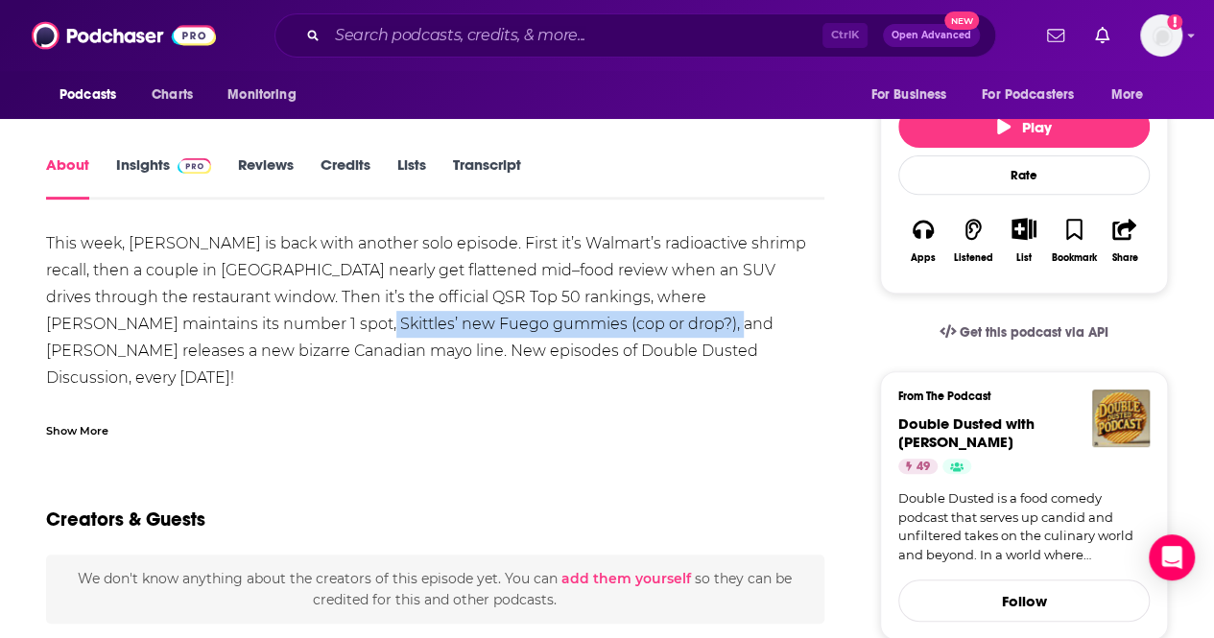
drag, startPoint x: 213, startPoint y: 327, endPoint x: 582, endPoint y: 320, distance: 368.6
click at [582, 320] on div "This week, [PERSON_NAME] is back with another solo episode. First it’s Walmart’…" at bounding box center [435, 404] width 778 height 349
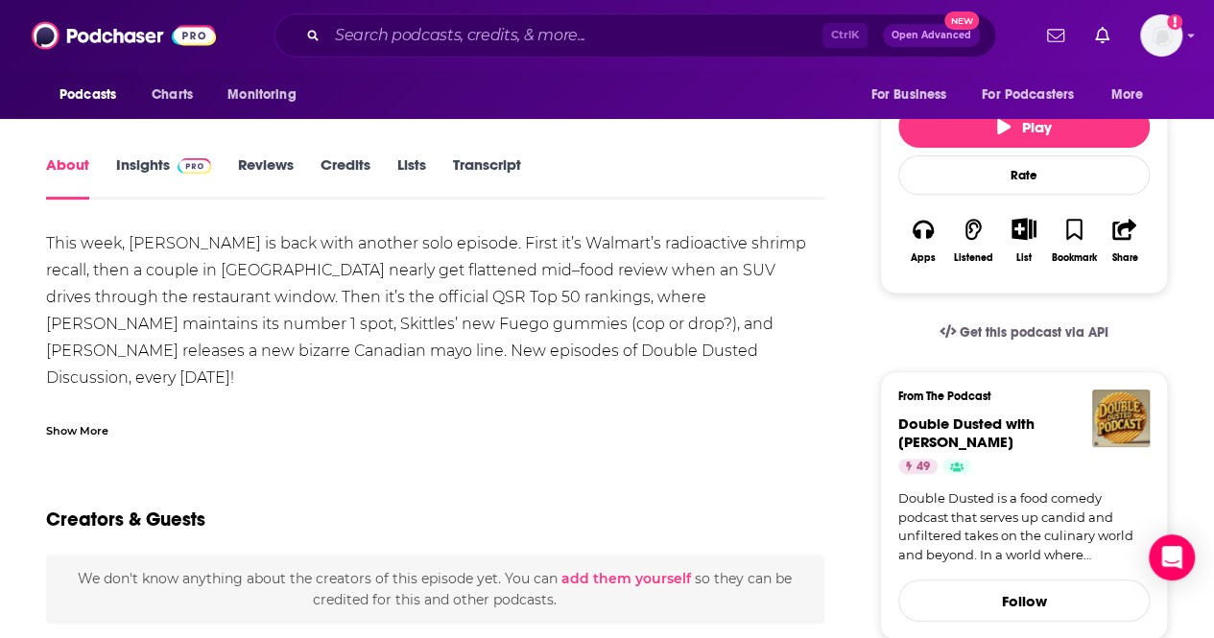
click at [612, 388] on div "This week, [PERSON_NAME] is back with another solo episode. First it’s Walmart’…" at bounding box center [435, 404] width 778 height 349
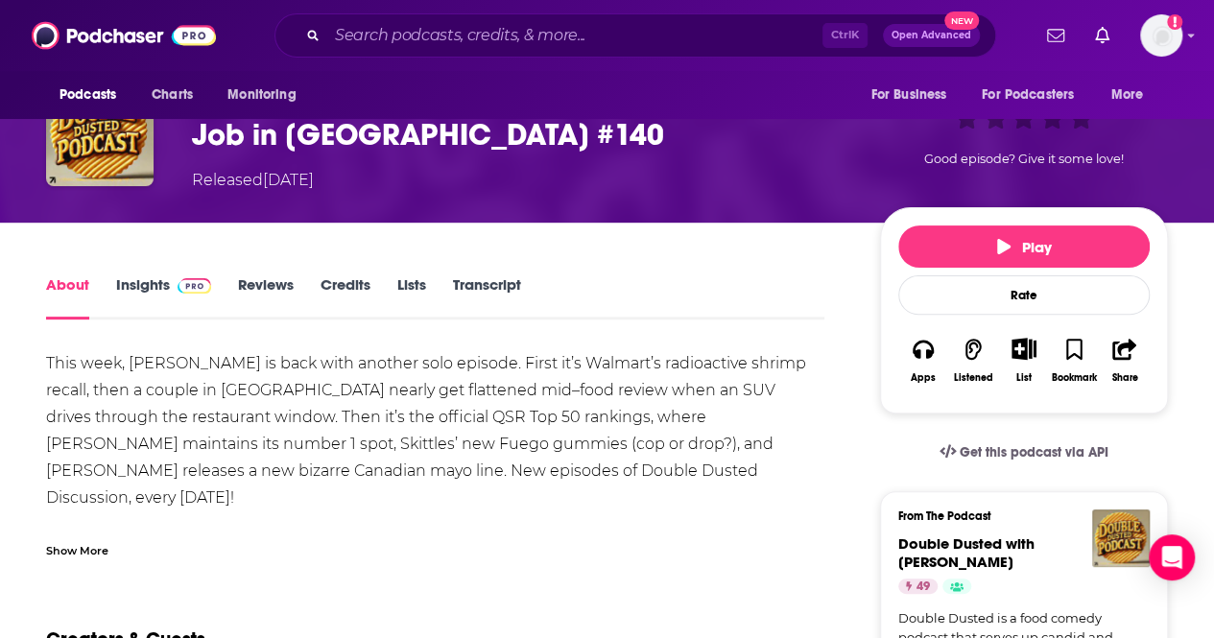
scroll to position [26, 0]
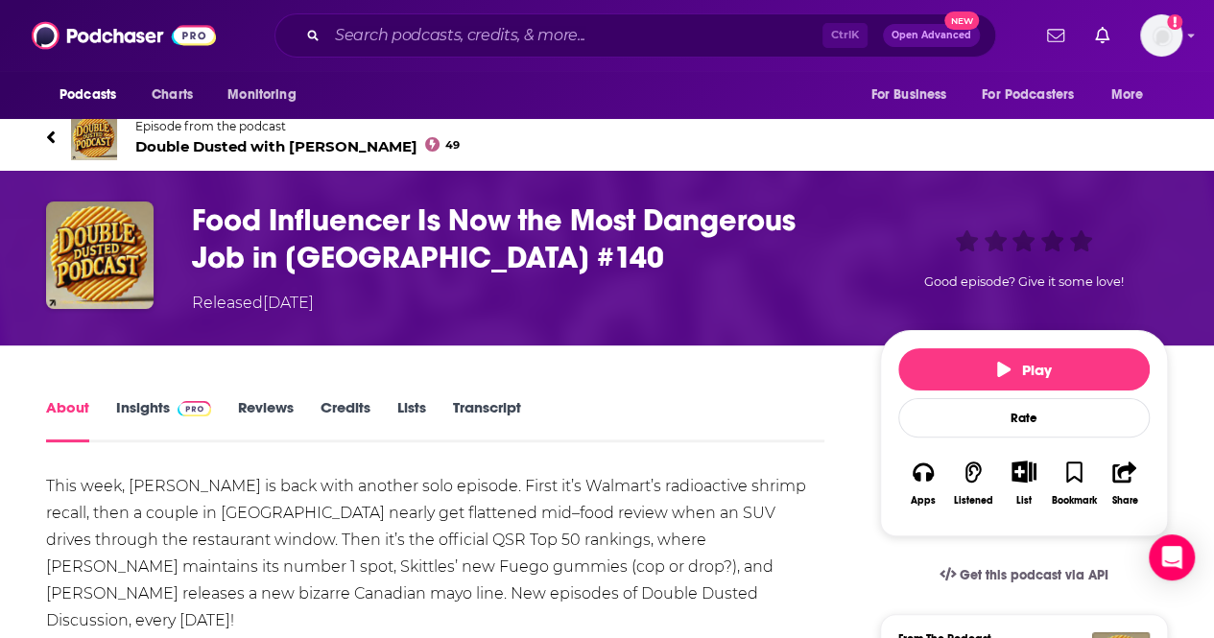
click at [145, 409] on link "Insights" at bounding box center [163, 420] width 95 height 44
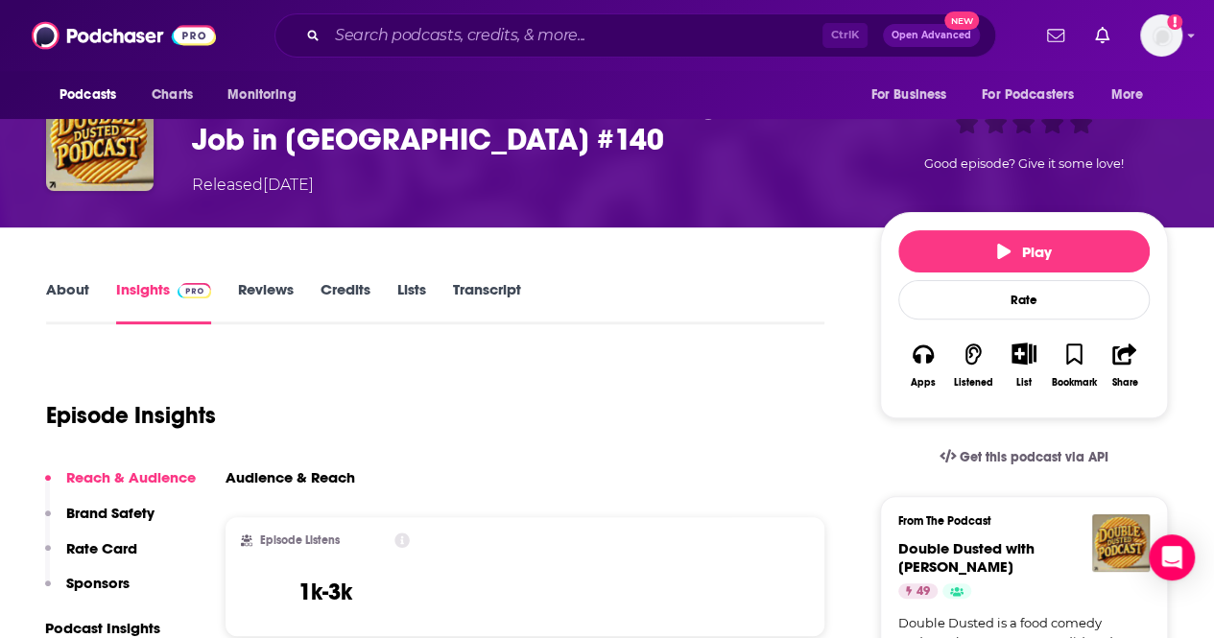
scroll to position [95, 0]
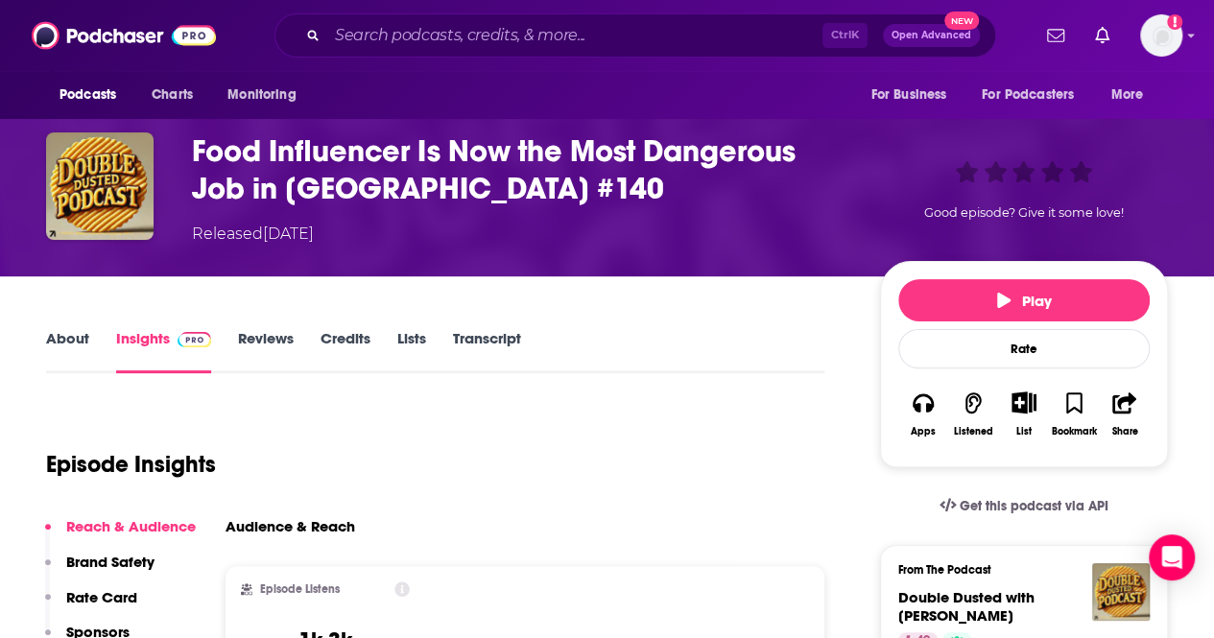
click at [55, 341] on link "About" at bounding box center [67, 351] width 43 height 44
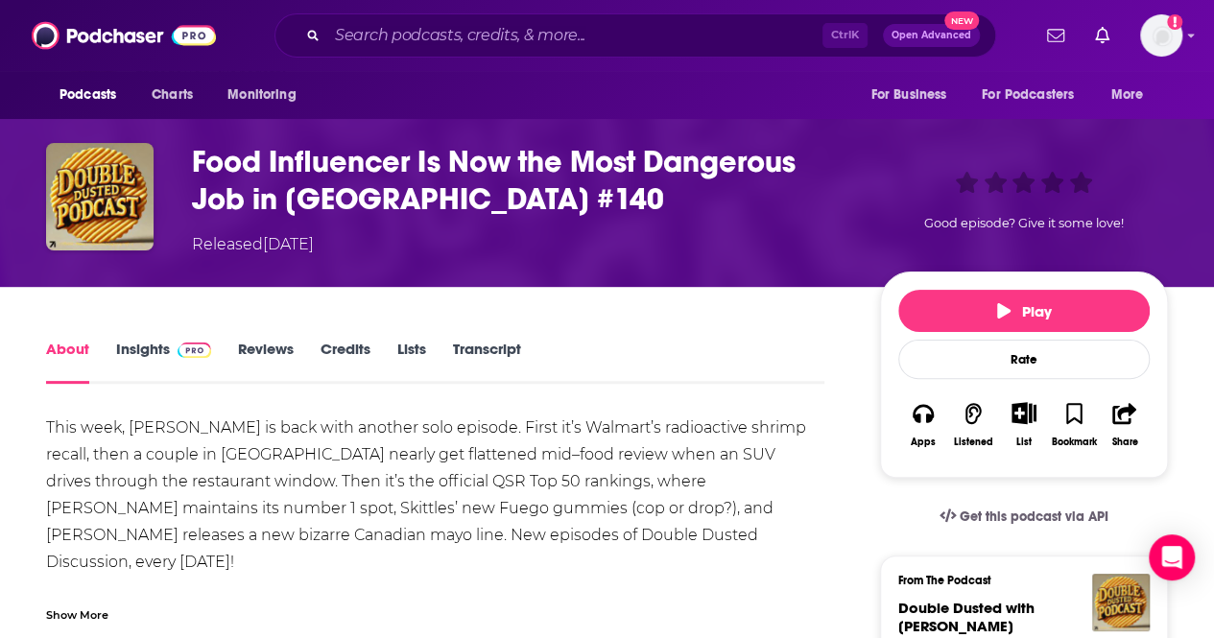
scroll to position [85, 0]
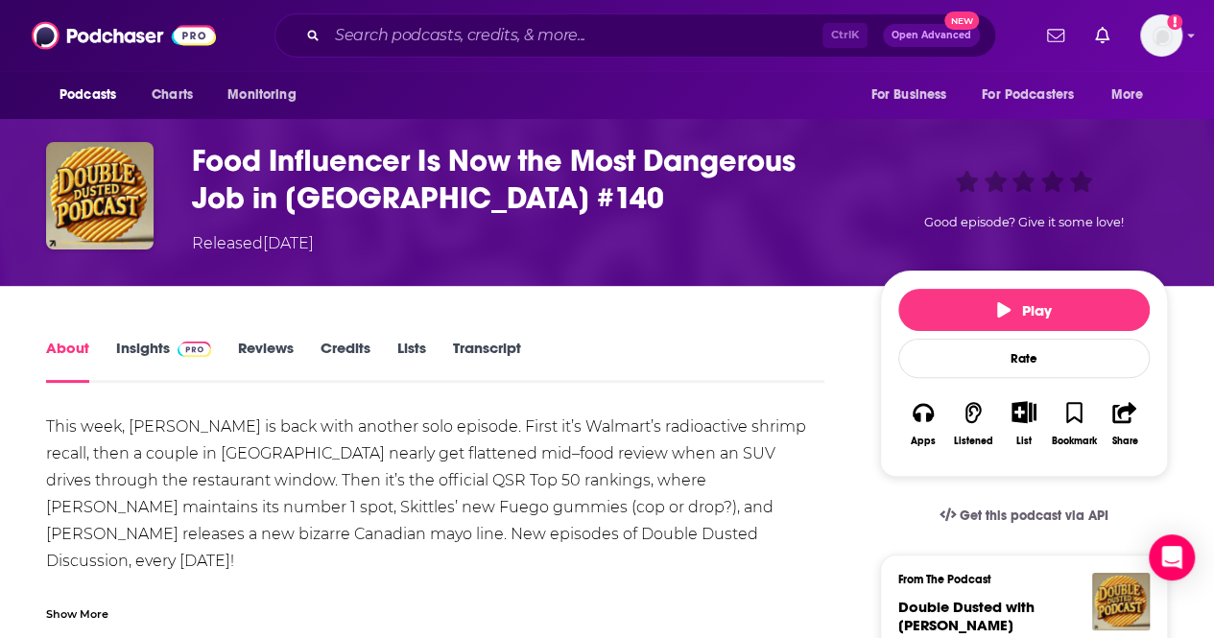
click at [142, 341] on link "Insights" at bounding box center [163, 361] width 95 height 44
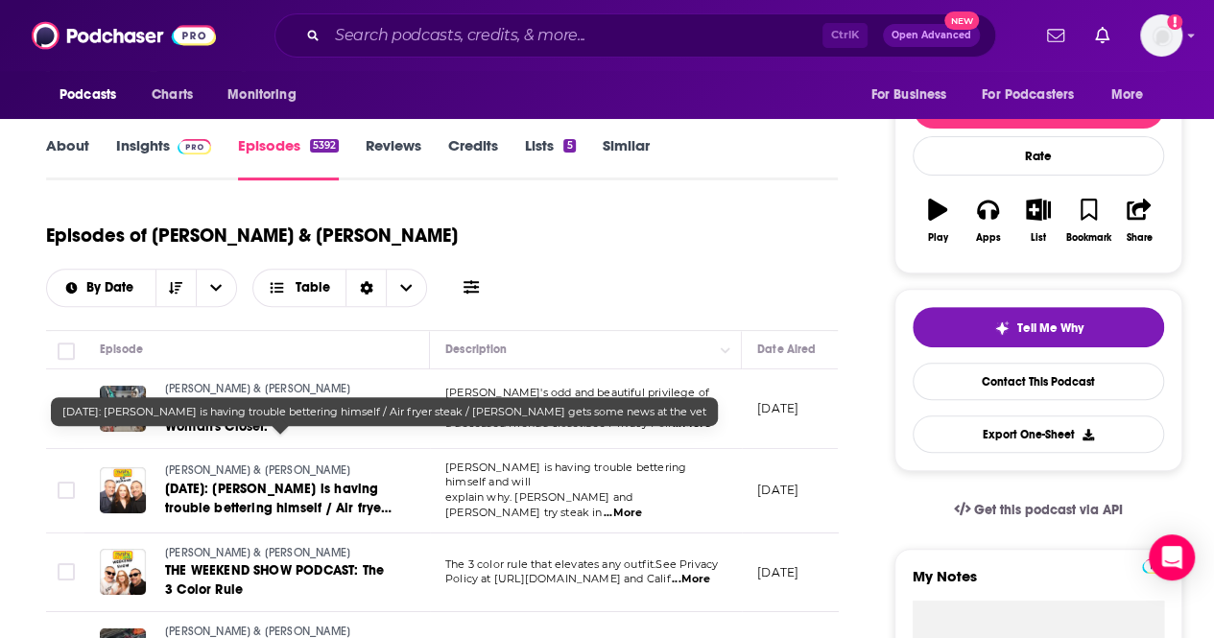
scroll to position [275, 0]
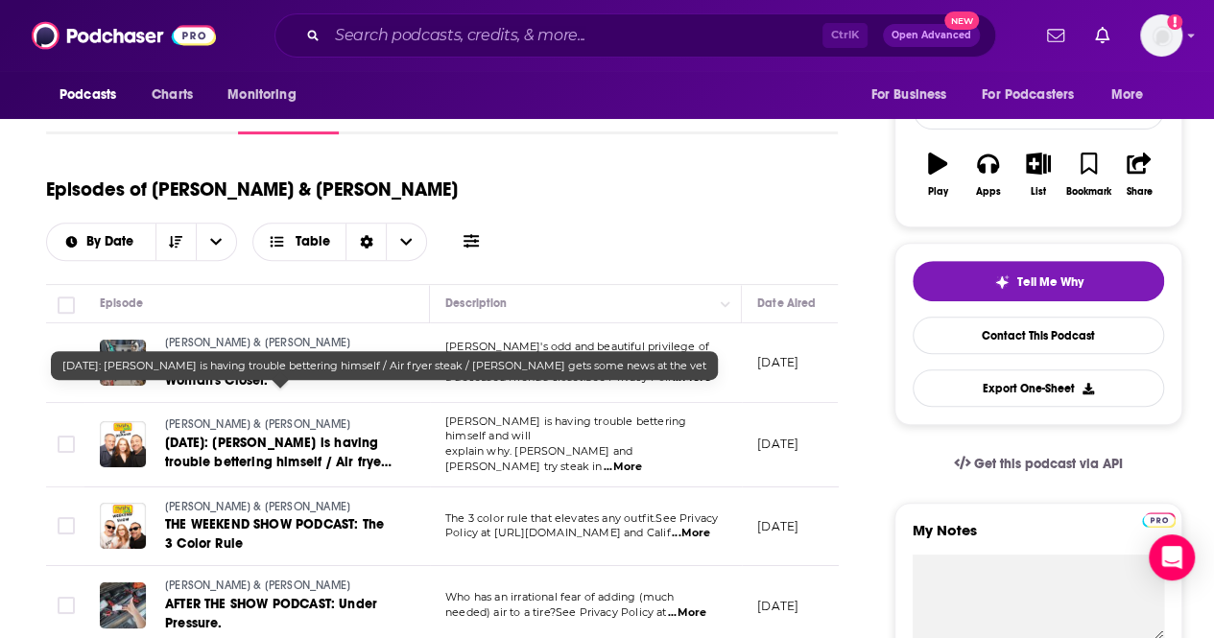
click at [225, 434] on link "[DATE]: [PERSON_NAME] is having trouble bettering himself / Air fryer steak / […" at bounding box center [280, 453] width 230 height 38
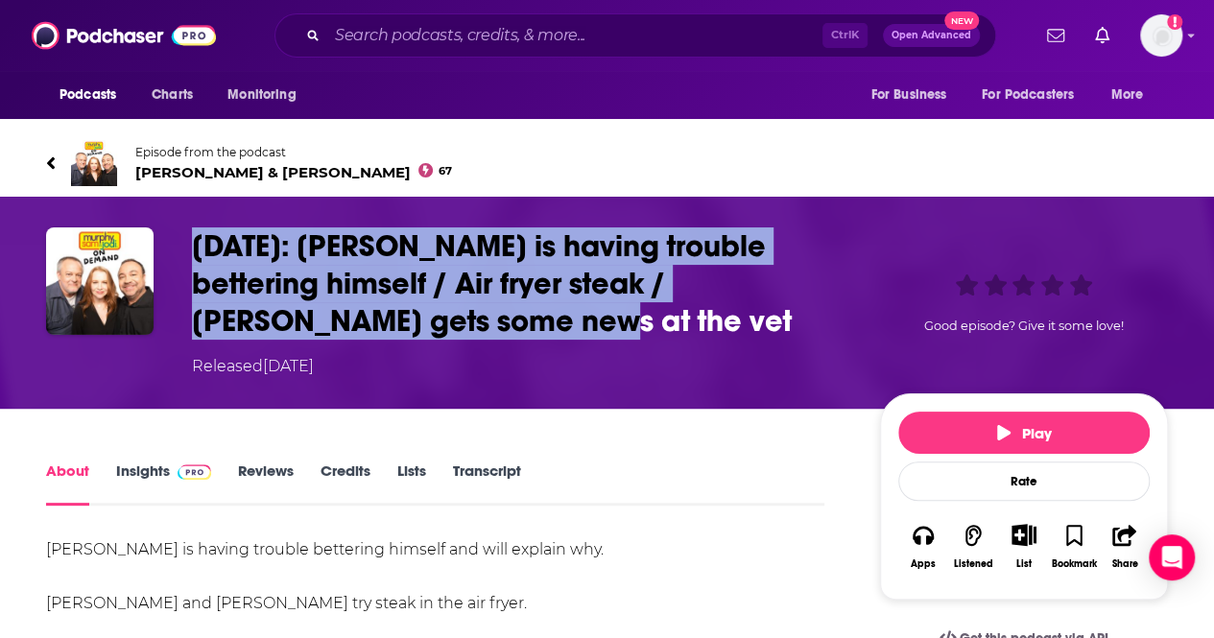
drag, startPoint x: 411, startPoint y: 316, endPoint x: 188, endPoint y: 245, distance: 233.7
click at [188, 245] on div "[DATE]: [PERSON_NAME] is having trouble bettering himself / Air fryer steak / […" at bounding box center [607, 302] width 1122 height 151
copy h1 "[DATE]: [PERSON_NAME] is having trouble bettering himself / Air fryer steak / […"
